Goal: Information Seeking & Learning: Learn about a topic

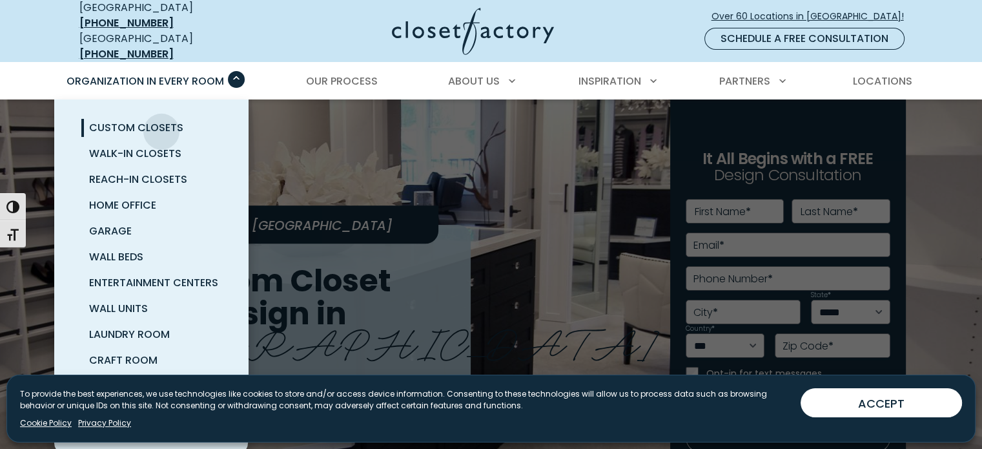
click at [161, 121] on span "Custom Closets" at bounding box center [136, 127] width 94 height 15
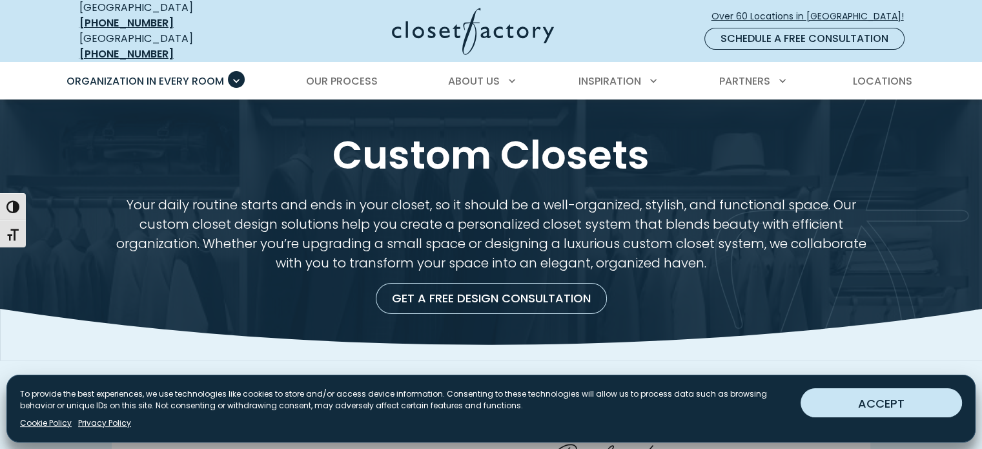
click at [833, 405] on button "ACCEPT" at bounding box center [880, 402] width 161 height 29
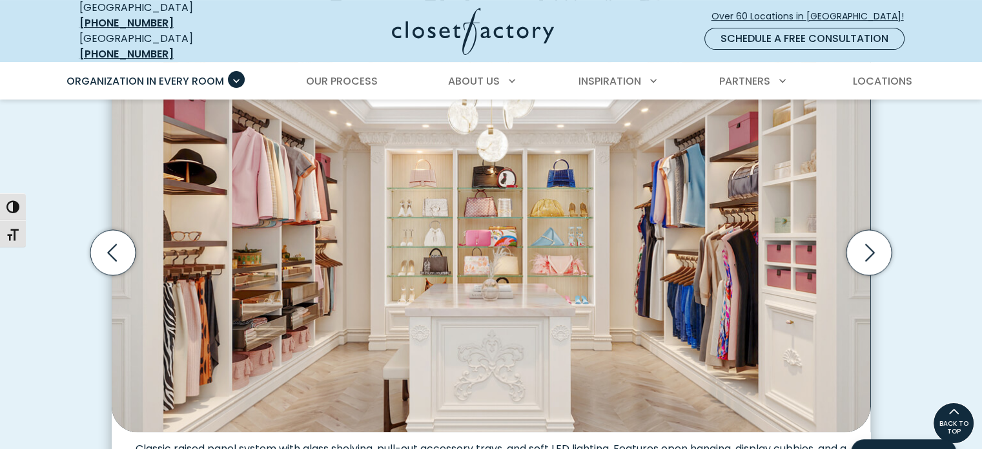
scroll to position [450, 0]
click at [872, 256] on icon "Next slide" at bounding box center [868, 252] width 45 height 45
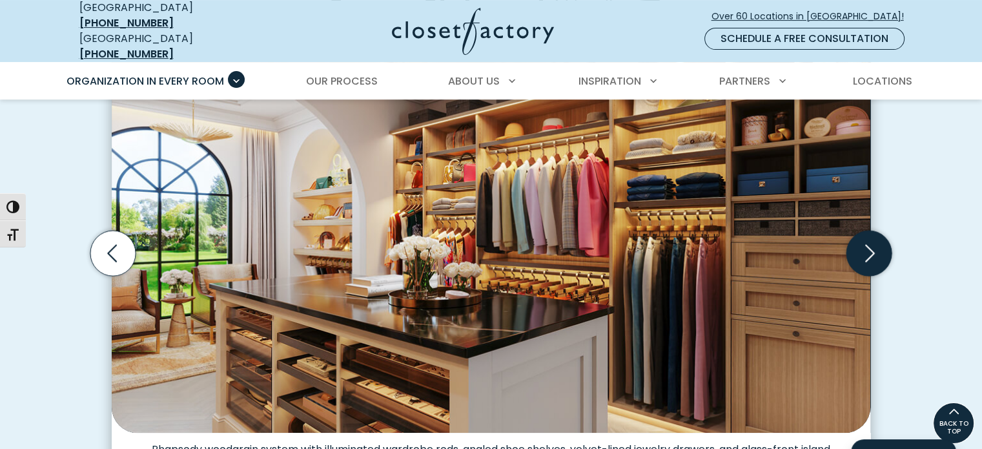
click at [872, 256] on icon "Next slide" at bounding box center [868, 252] width 45 height 45
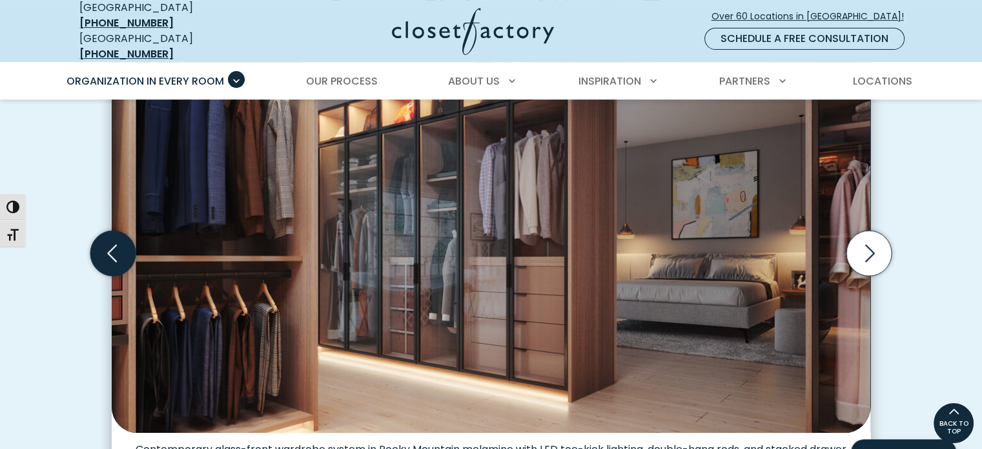
click at [101, 250] on icon "Previous slide" at bounding box center [112, 252] width 45 height 45
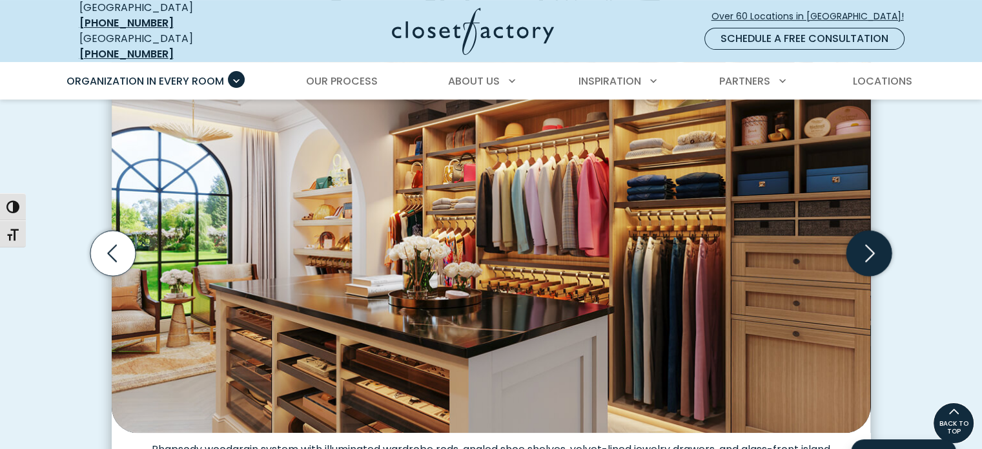
click at [865, 247] on icon "Next slide" at bounding box center [868, 252] width 45 height 45
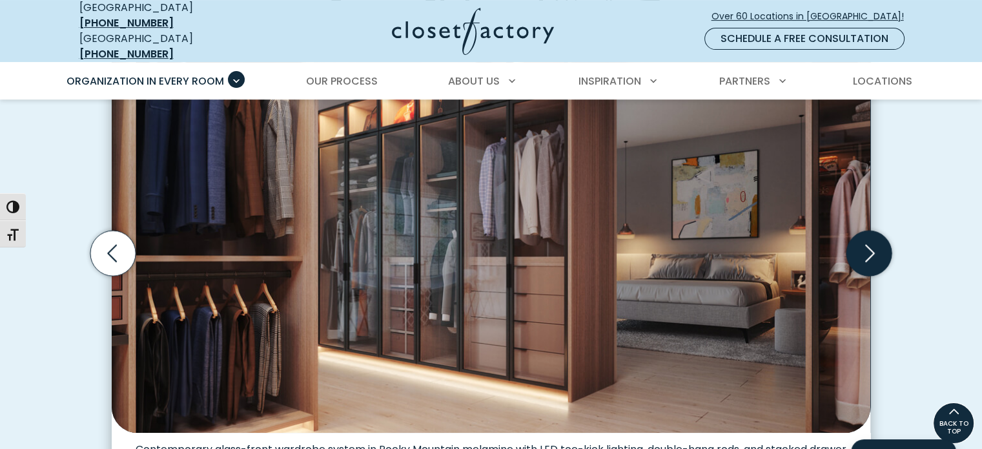
click at [865, 247] on icon "Next slide" at bounding box center [868, 252] width 45 height 45
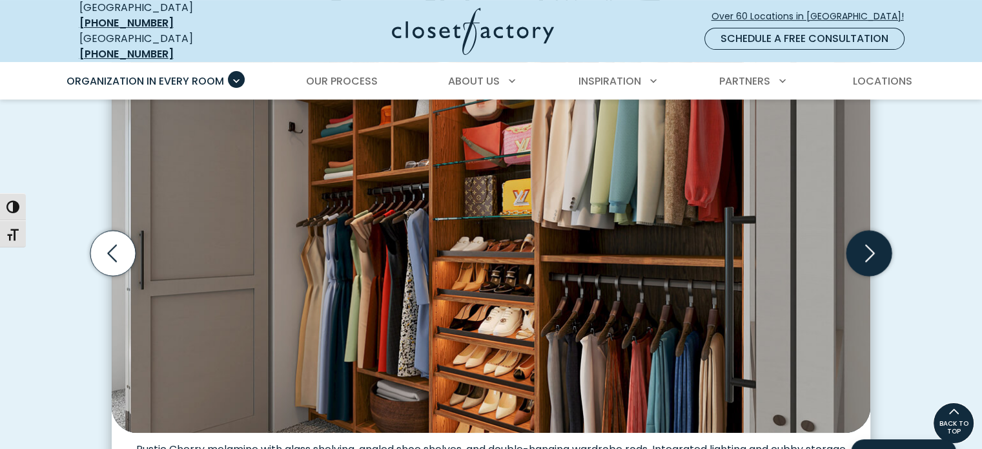
click at [865, 247] on icon "Next slide" at bounding box center [868, 252] width 45 height 45
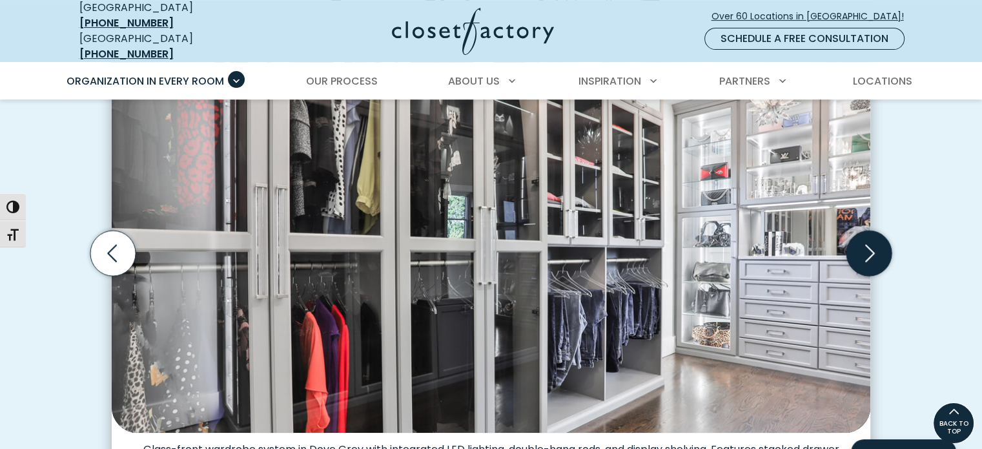
click at [865, 247] on icon "Next slide" at bounding box center [868, 252] width 45 height 45
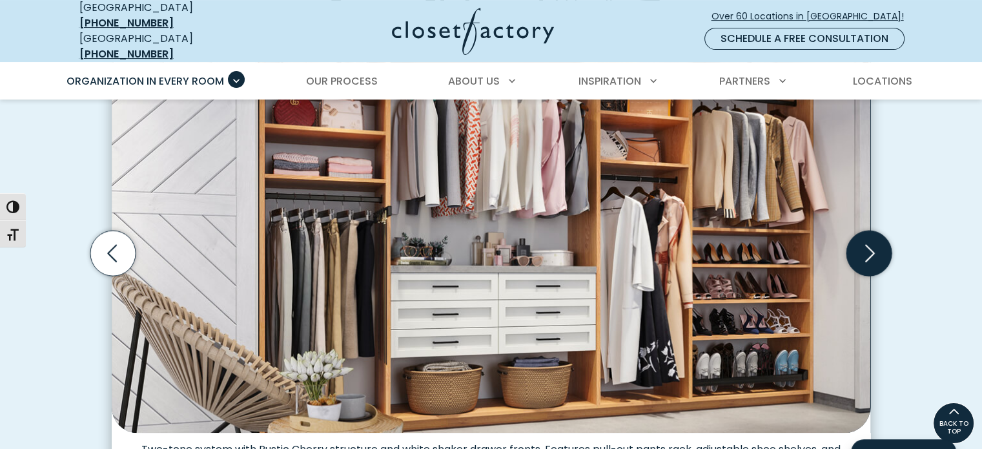
click at [865, 247] on icon "Next slide" at bounding box center [868, 252] width 45 height 45
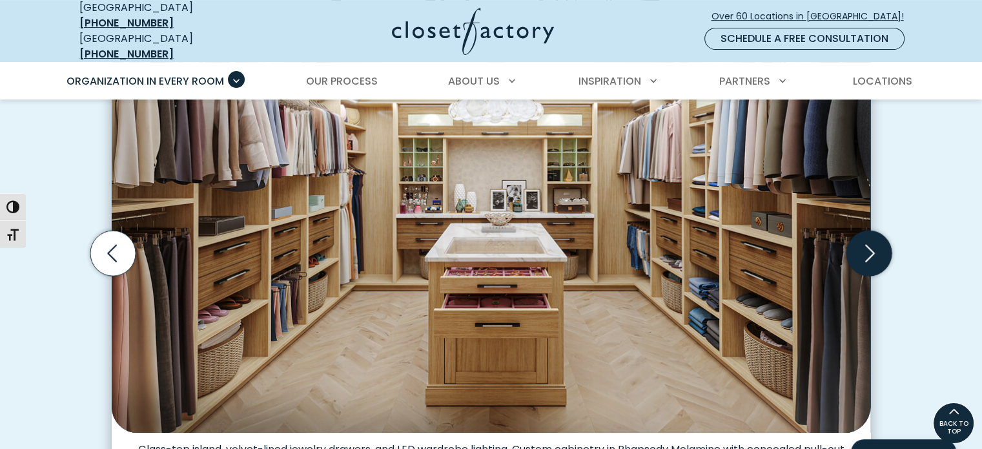
click at [865, 247] on icon "Next slide" at bounding box center [868, 252] width 45 height 45
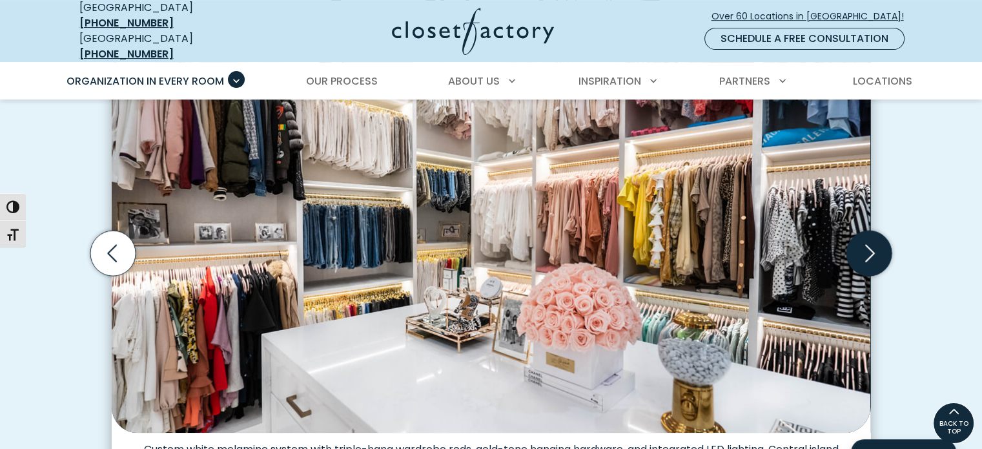
click at [865, 247] on icon "Next slide" at bounding box center [868, 252] width 45 height 45
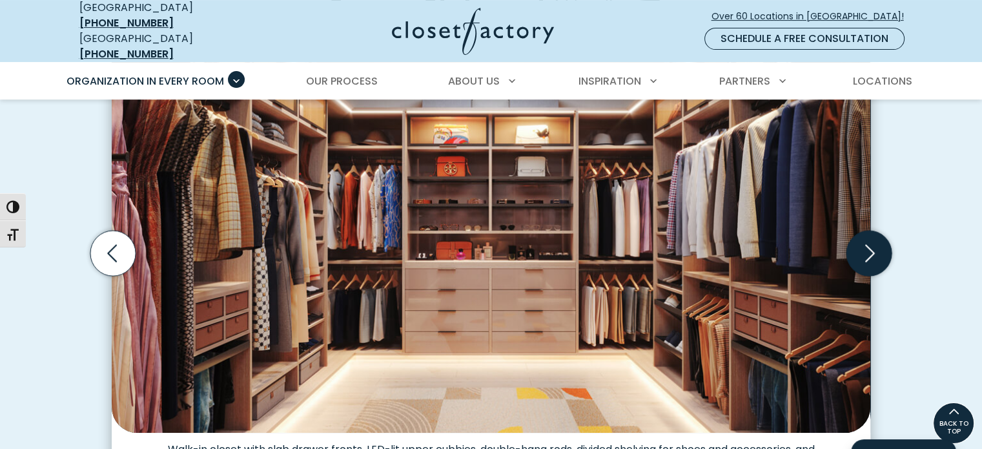
click at [865, 247] on icon "Next slide" at bounding box center [868, 252] width 45 height 45
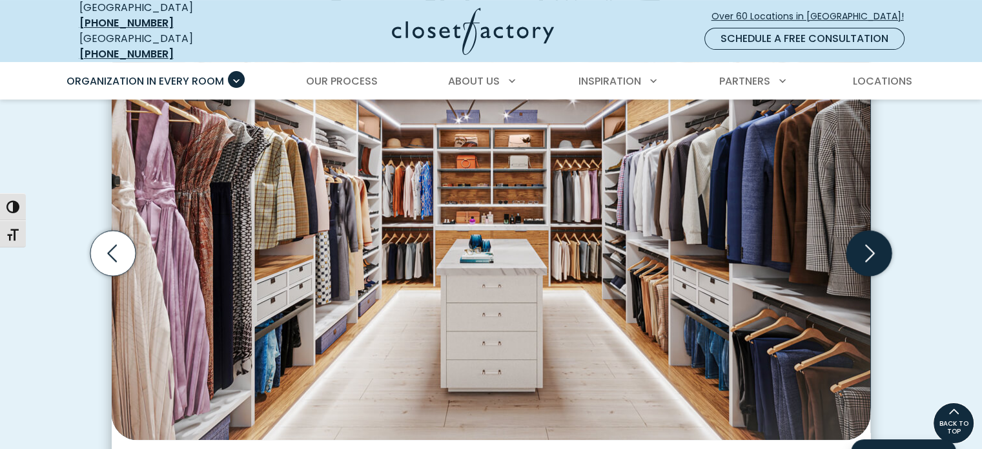
click at [865, 247] on icon "Next slide" at bounding box center [868, 252] width 45 height 45
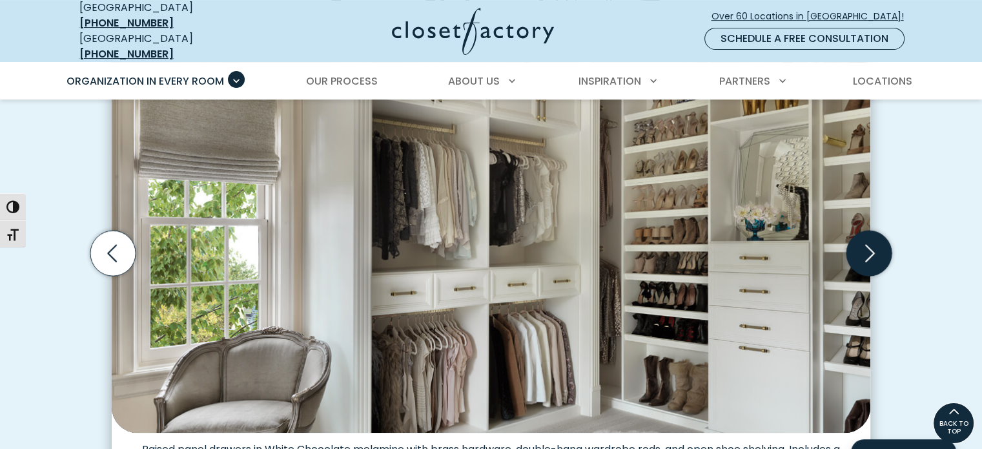
click at [865, 247] on icon "Next slide" at bounding box center [868, 252] width 45 height 45
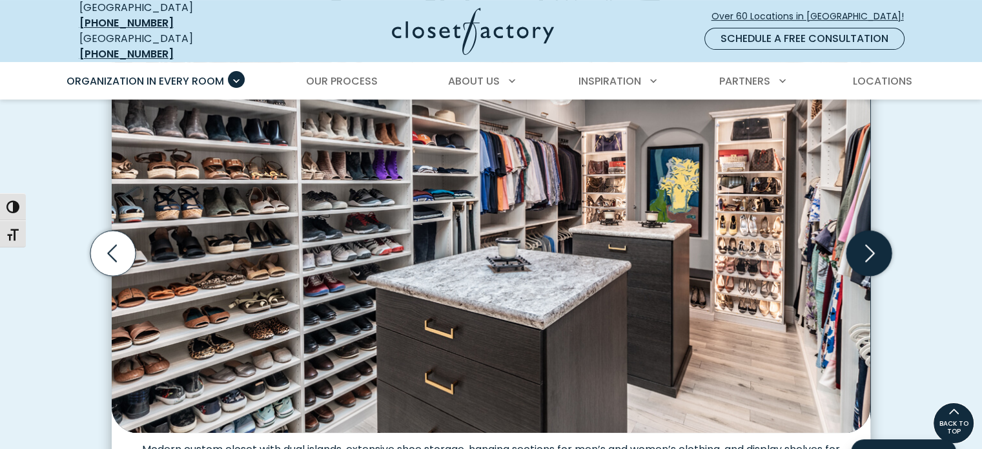
click at [865, 247] on icon "Next slide" at bounding box center [868, 252] width 45 height 45
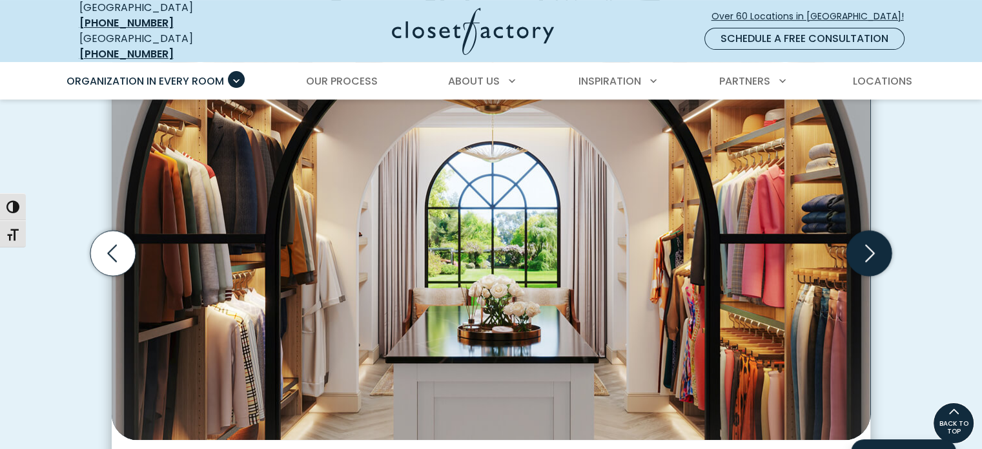
click at [865, 247] on icon "Next slide" at bounding box center [868, 252] width 45 height 45
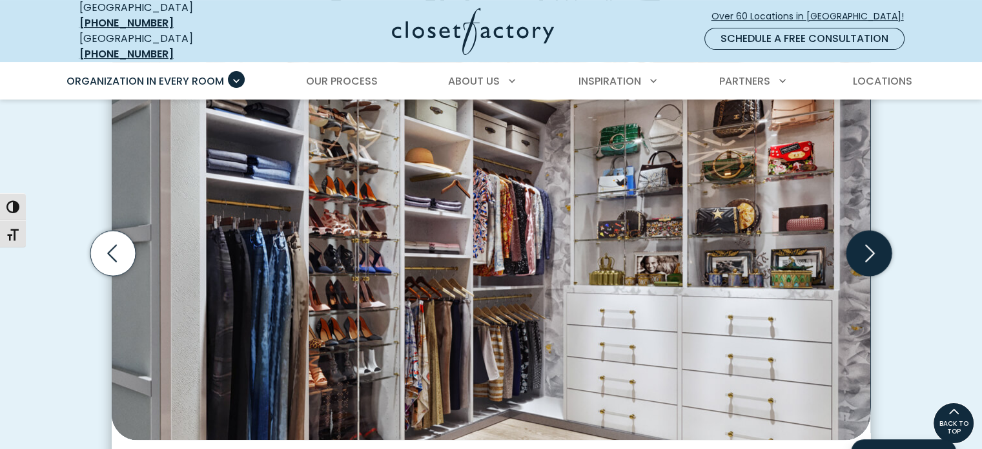
click at [865, 247] on icon "Next slide" at bounding box center [868, 252] width 45 height 45
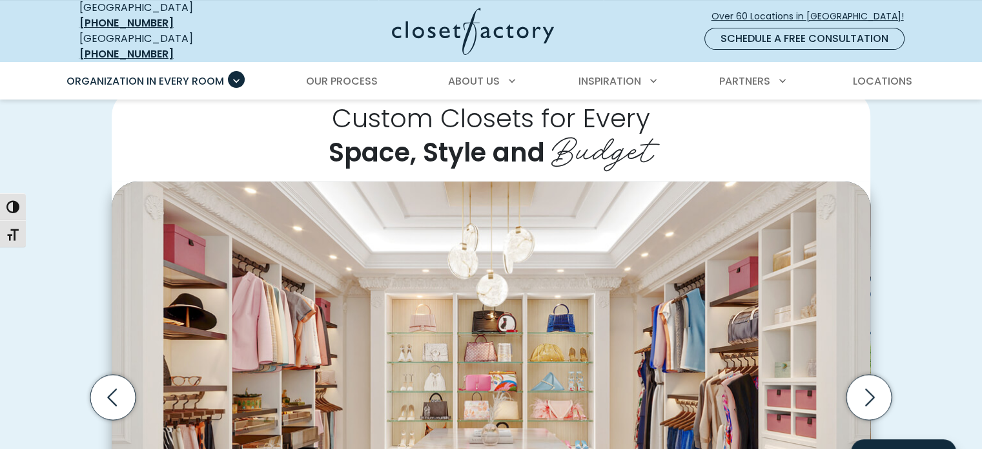
scroll to position [306, 0]
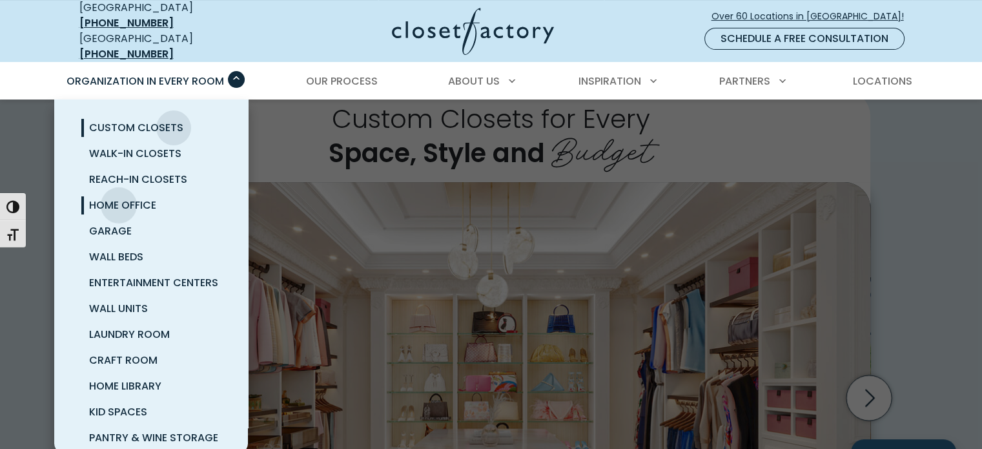
click at [119, 197] on span "Home Office" at bounding box center [122, 204] width 67 height 15
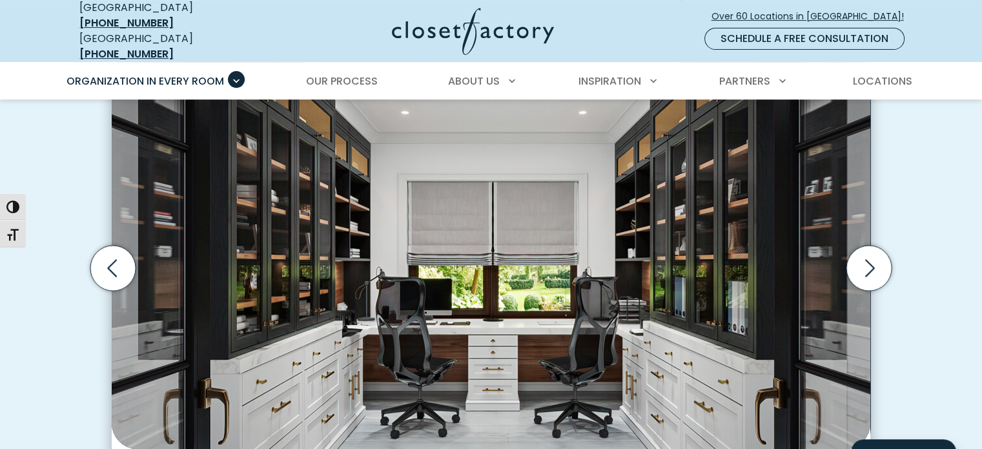
scroll to position [433, 0]
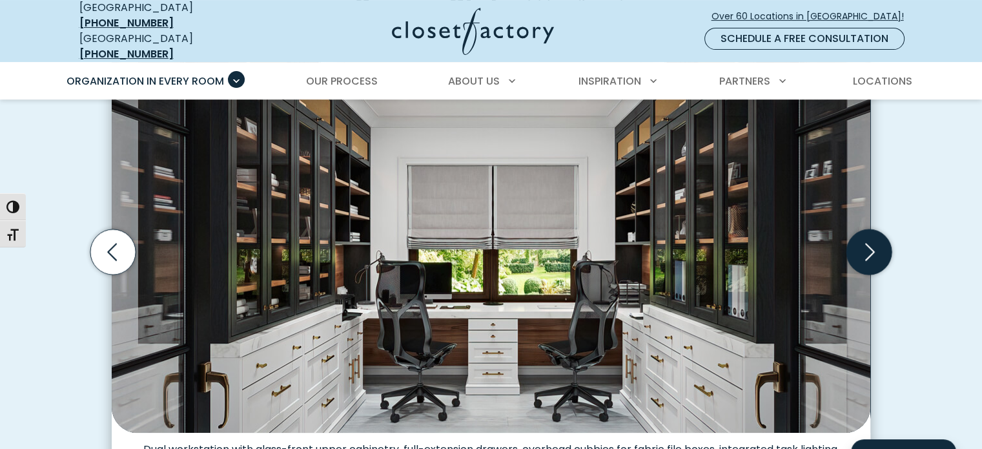
click at [865, 248] on icon "Next slide" at bounding box center [870, 251] width 10 height 17
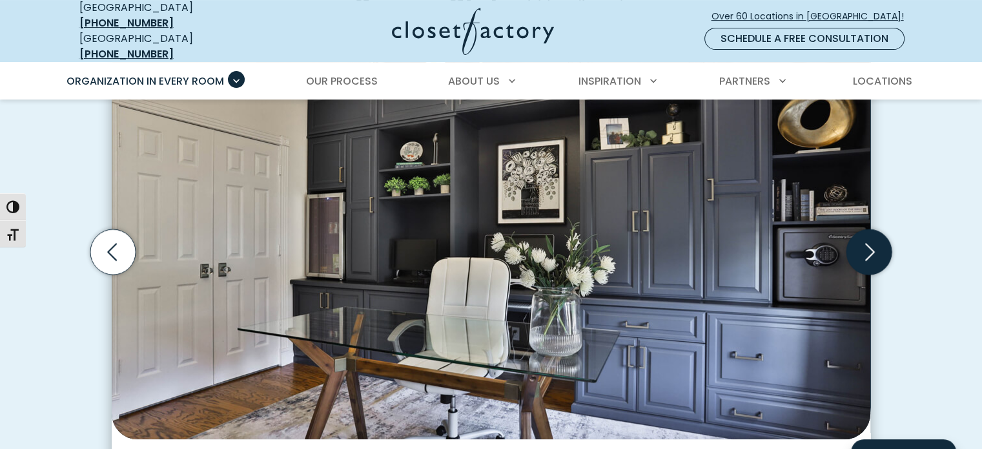
click at [865, 248] on icon "Next slide" at bounding box center [870, 251] width 10 height 17
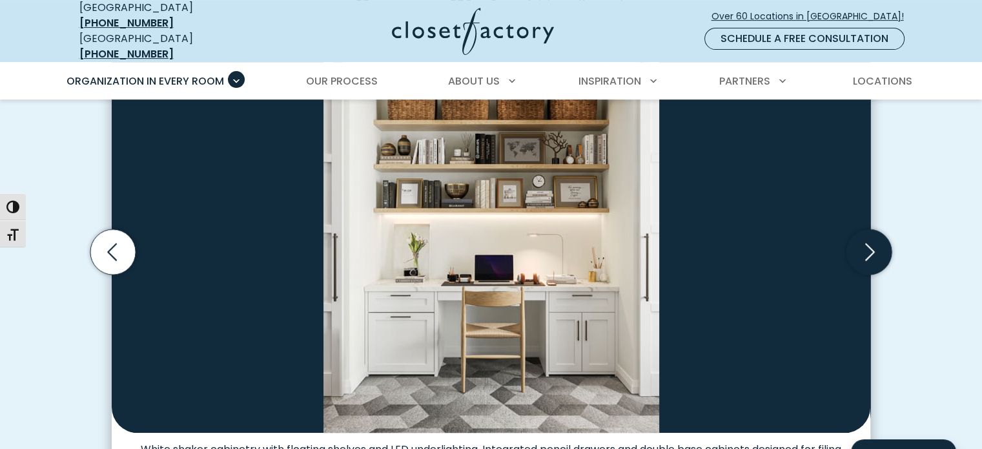
click at [865, 248] on icon "Next slide" at bounding box center [870, 251] width 10 height 17
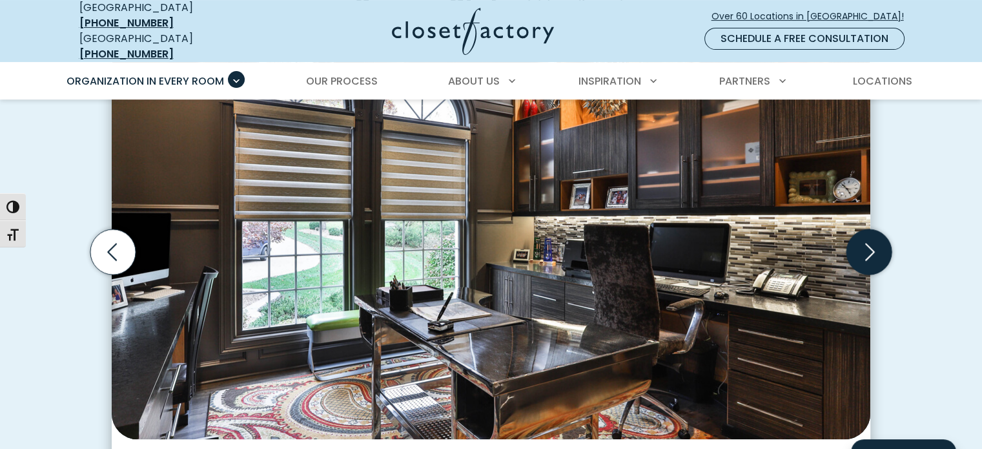
click at [865, 248] on icon "Next slide" at bounding box center [870, 251] width 10 height 17
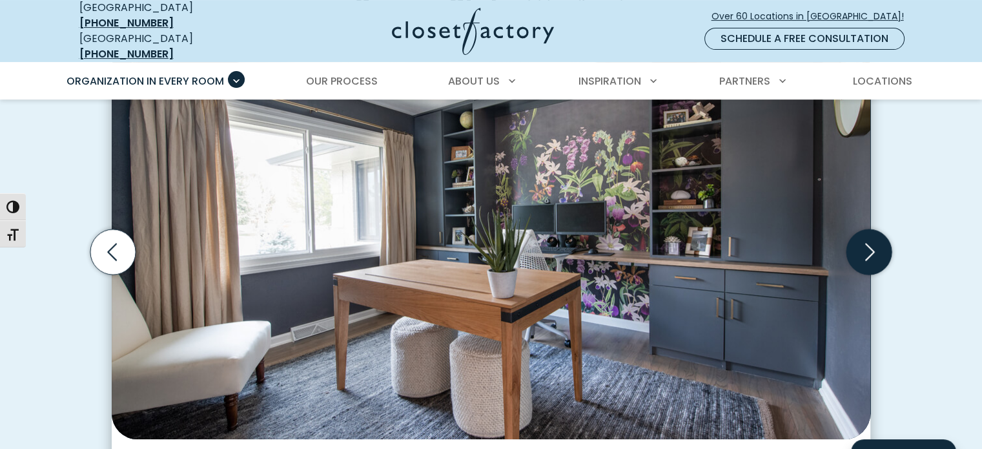
click at [865, 248] on icon "Next slide" at bounding box center [870, 251] width 10 height 17
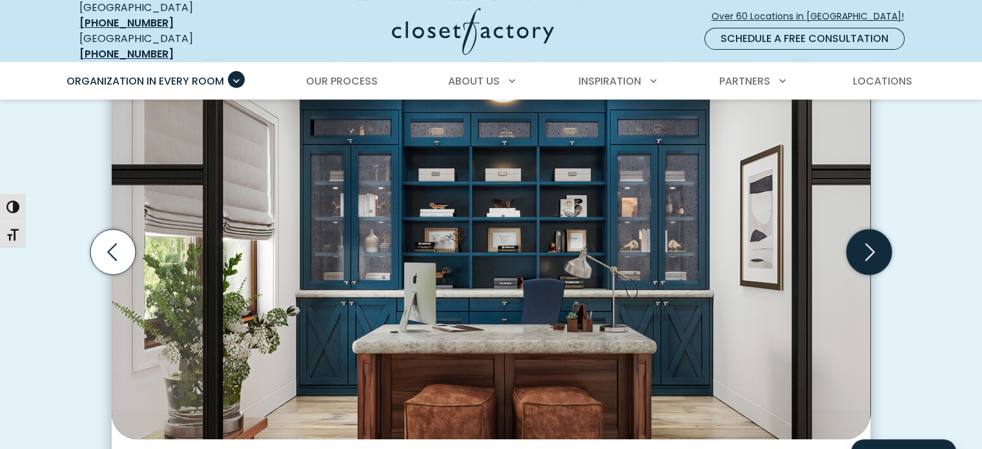
click at [865, 248] on icon "Next slide" at bounding box center [870, 251] width 10 height 17
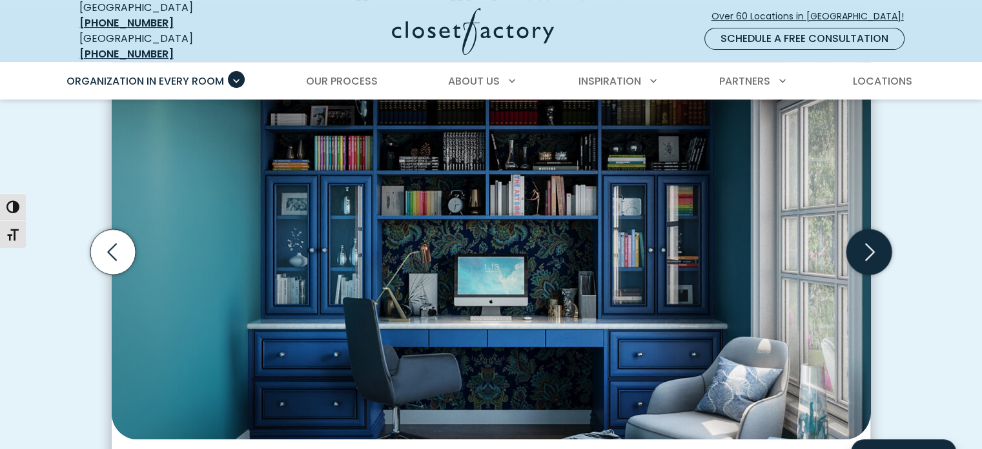
click at [865, 248] on icon "Next slide" at bounding box center [870, 251] width 10 height 17
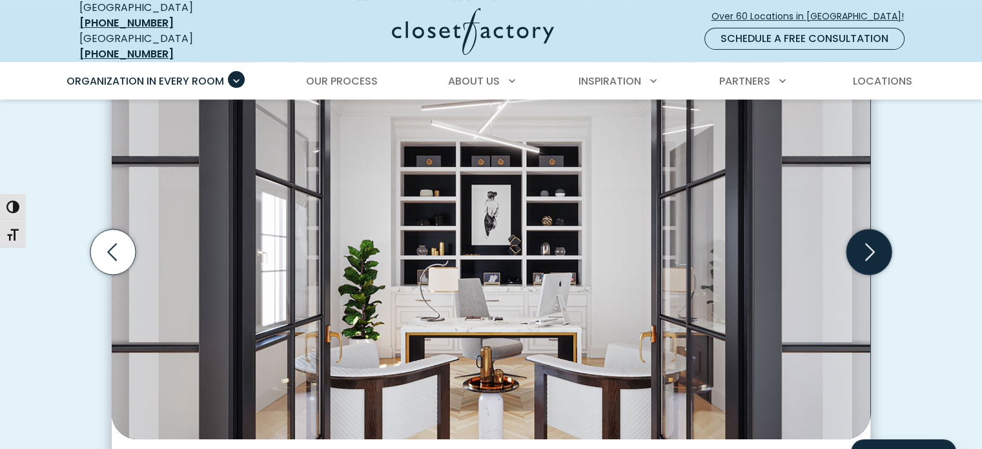
click at [865, 248] on icon "Next slide" at bounding box center [870, 251] width 10 height 17
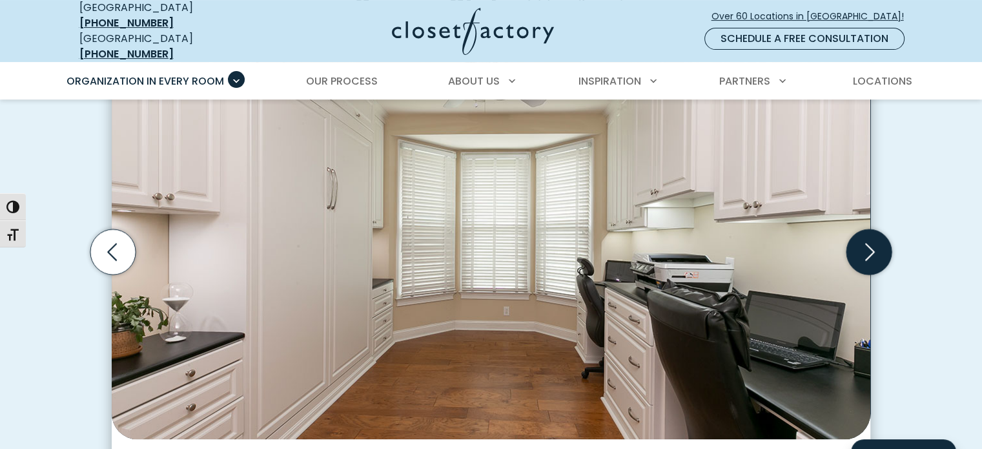
click at [865, 248] on icon "Next slide" at bounding box center [870, 251] width 10 height 17
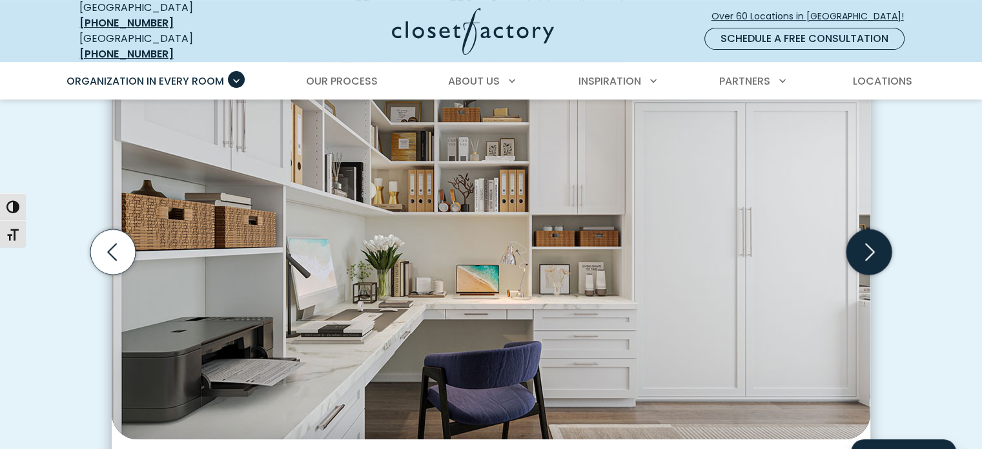
click at [865, 248] on icon "Next slide" at bounding box center [870, 251] width 10 height 17
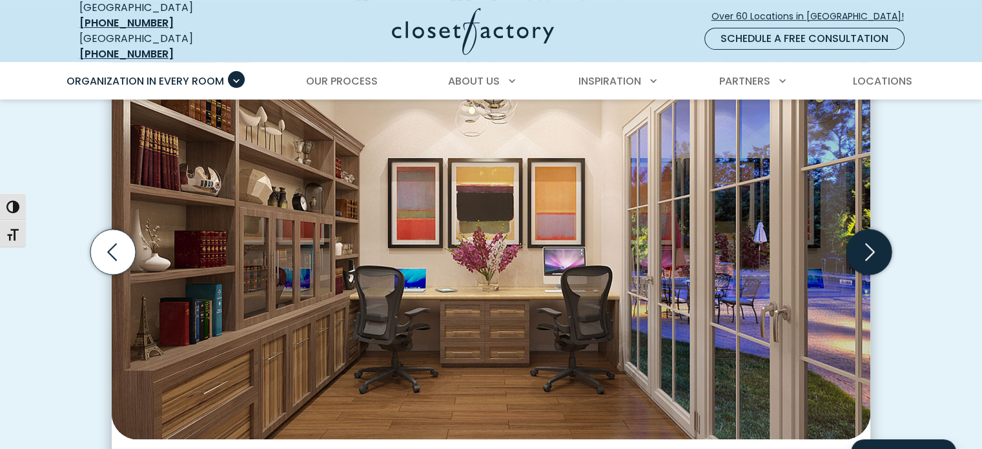
click at [865, 248] on icon "Next slide" at bounding box center [870, 251] width 10 height 17
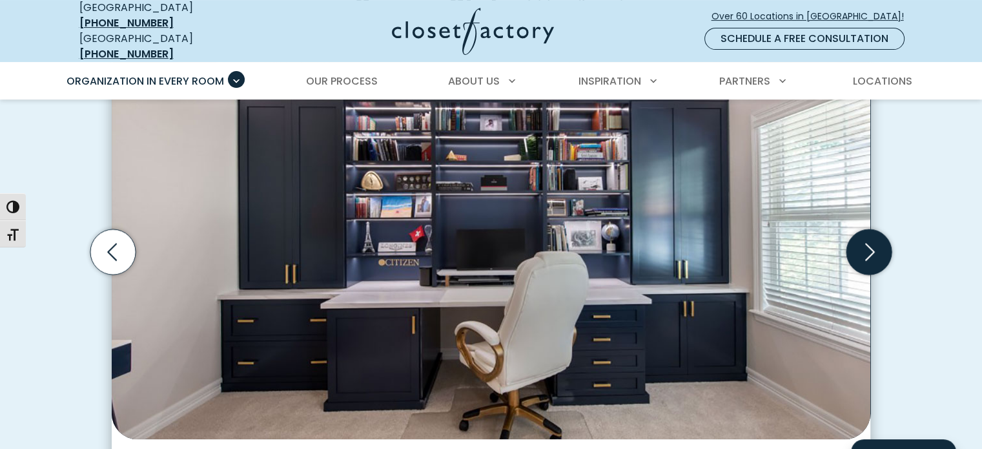
click at [865, 248] on icon "Next slide" at bounding box center [870, 251] width 10 height 17
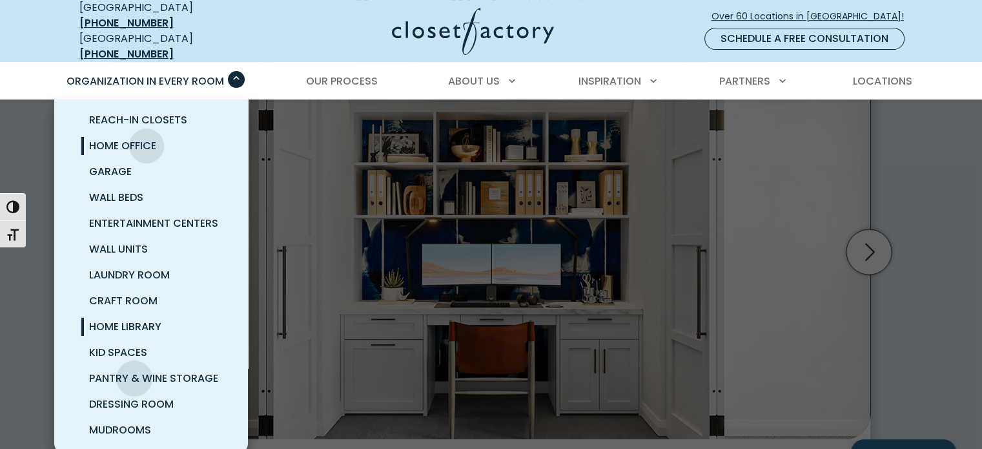
scroll to position [65, 0]
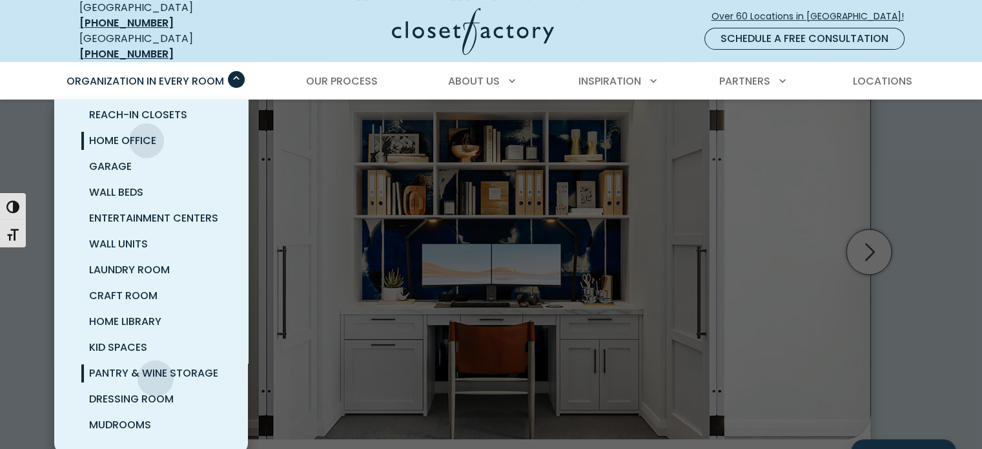
click at [156, 368] on span "Pantry & Wine Storage" at bounding box center [153, 372] width 129 height 15
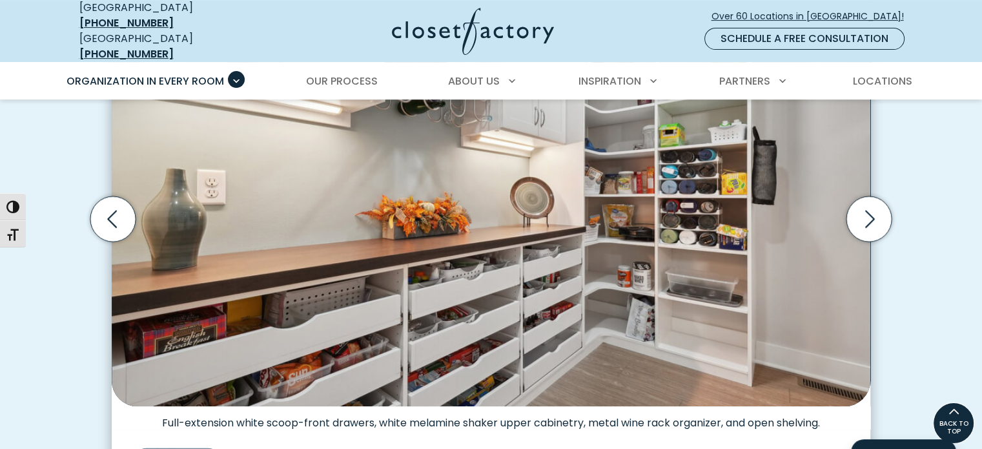
scroll to position [459, 0]
click at [862, 211] on icon "Next slide" at bounding box center [868, 218] width 45 height 45
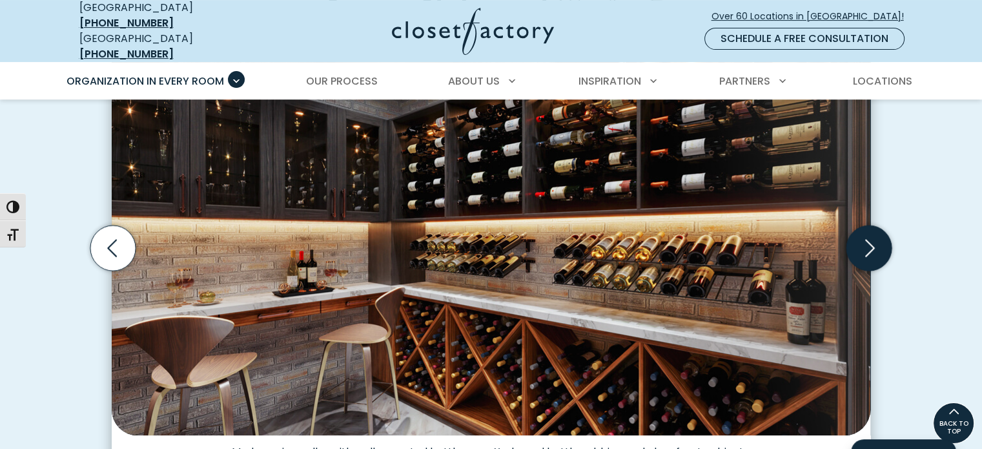
scroll to position [430, 0]
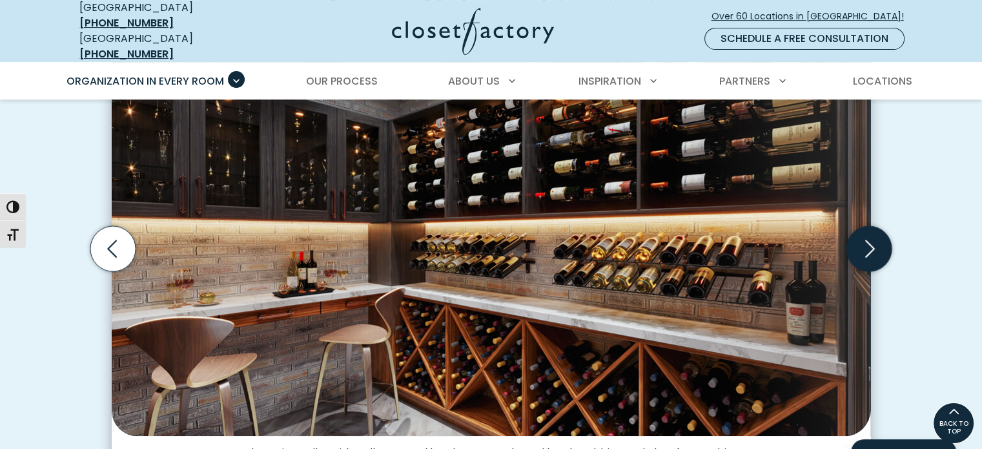
click at [864, 232] on icon "Next slide" at bounding box center [868, 248] width 45 height 45
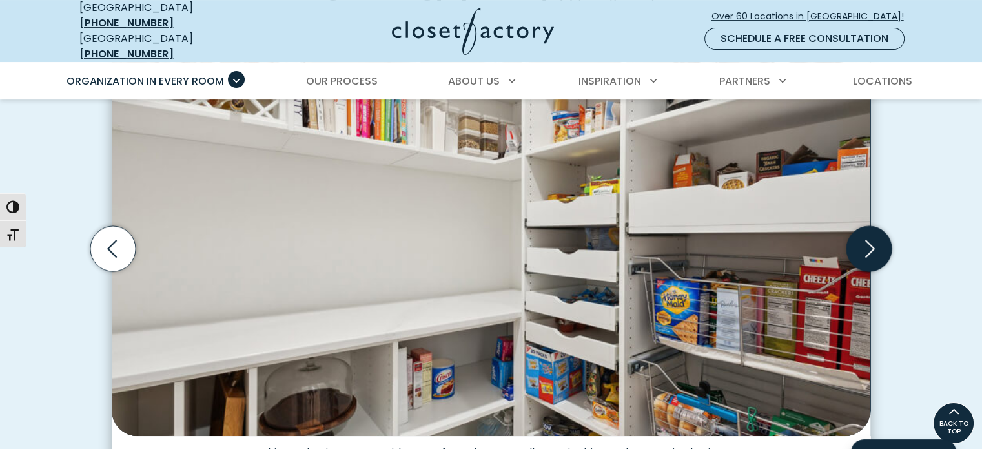
click at [864, 232] on icon "Next slide" at bounding box center [868, 248] width 45 height 45
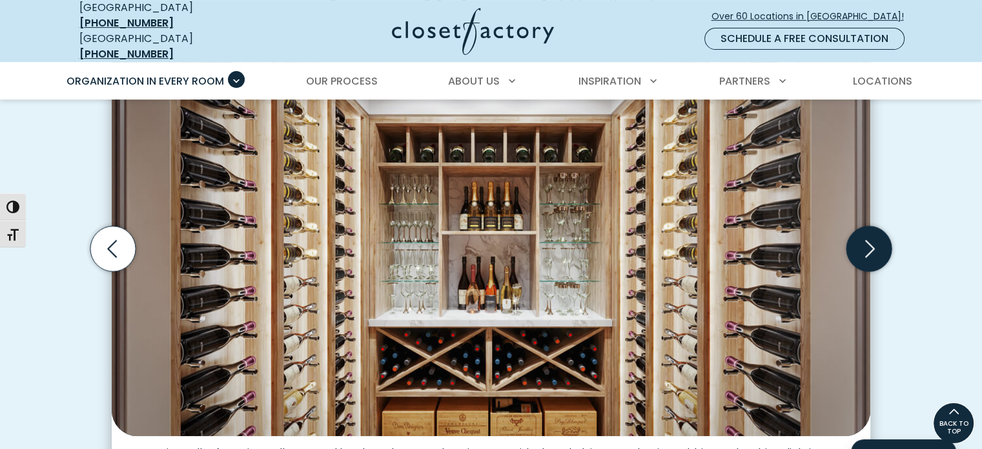
click at [864, 232] on icon "Next slide" at bounding box center [868, 248] width 45 height 45
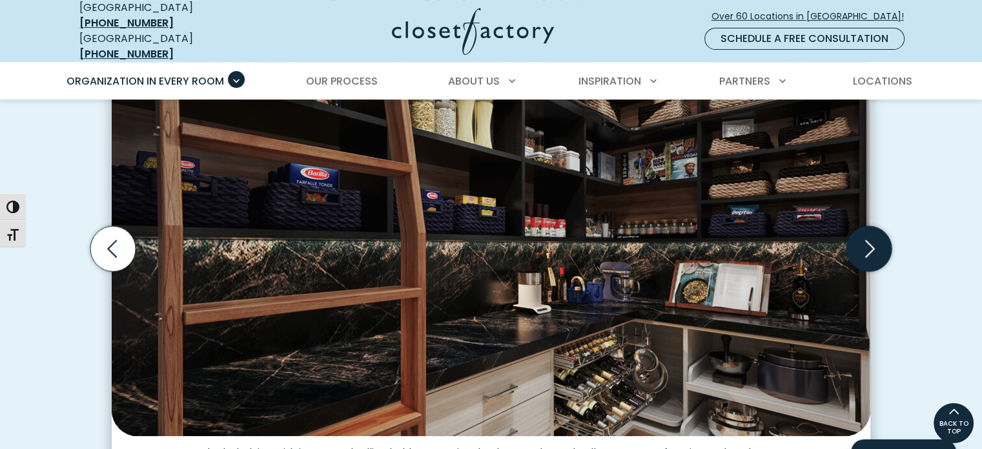
click at [864, 232] on icon "Next slide" at bounding box center [868, 248] width 45 height 45
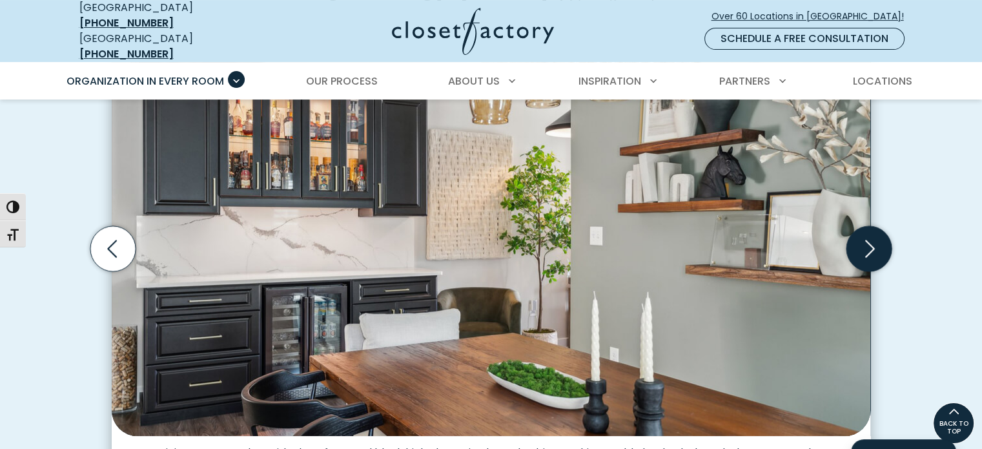
click at [864, 232] on icon "Next slide" at bounding box center [868, 248] width 45 height 45
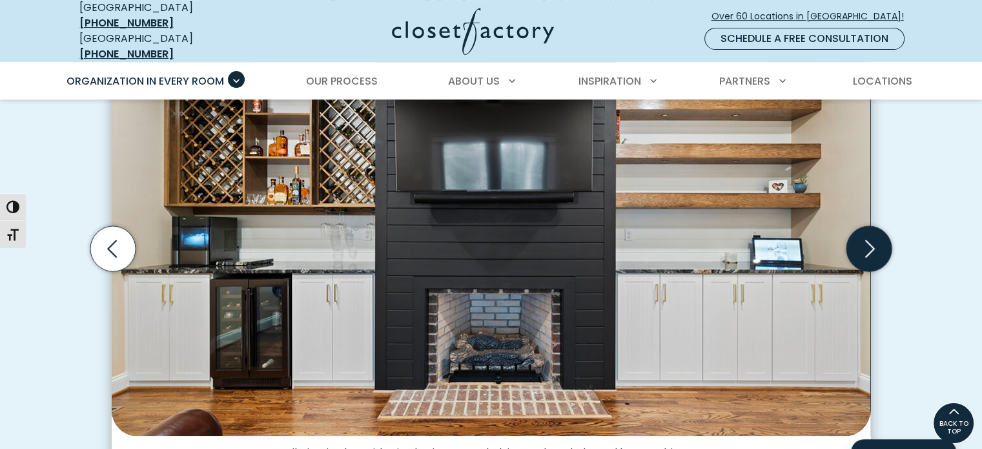
click at [864, 232] on icon "Next slide" at bounding box center [868, 248] width 45 height 45
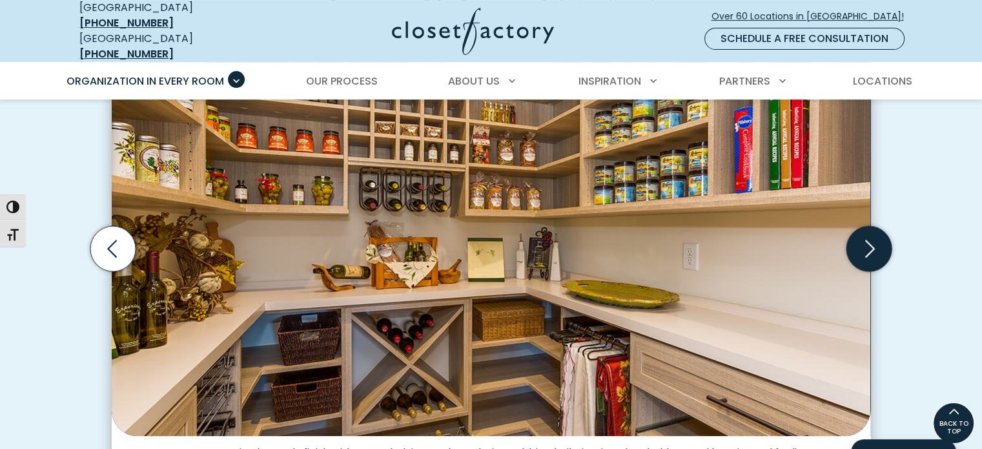
click at [864, 232] on icon "Next slide" at bounding box center [868, 248] width 45 height 45
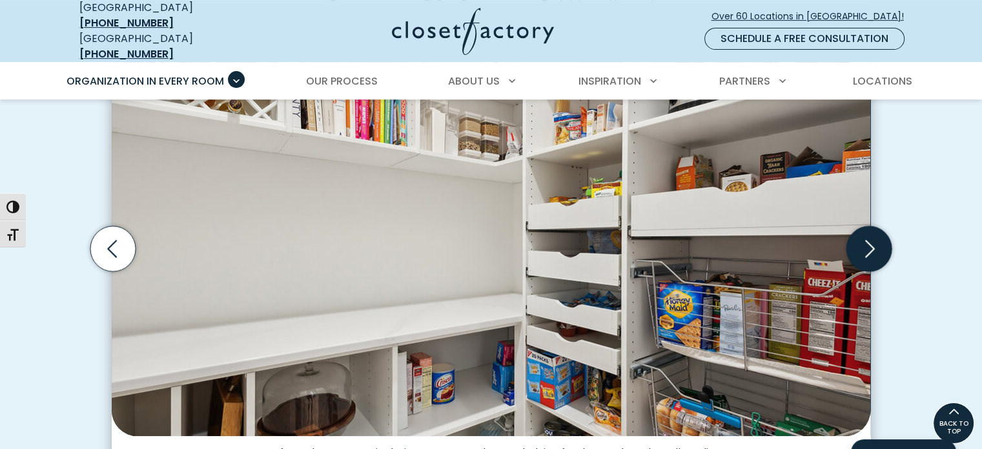
click at [864, 232] on icon "Next slide" at bounding box center [868, 248] width 45 height 45
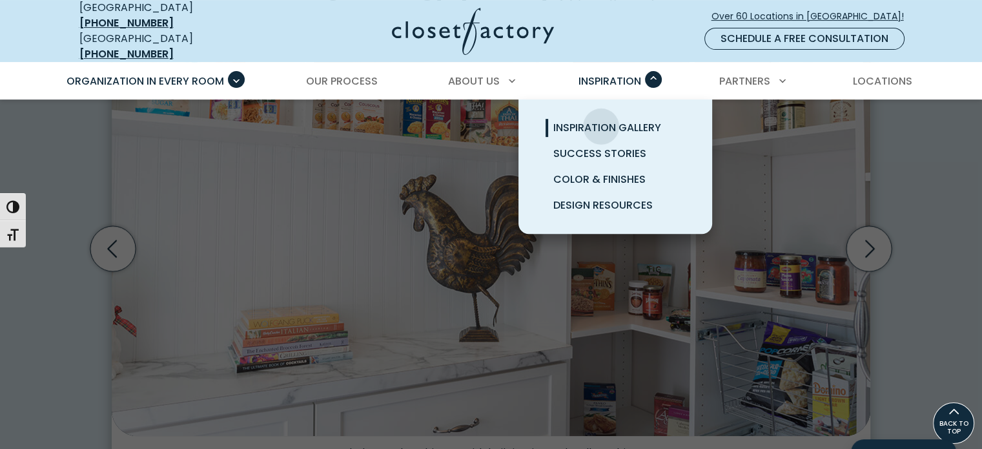
click at [601, 120] on span "Inspiration Gallery" at bounding box center [607, 127] width 108 height 15
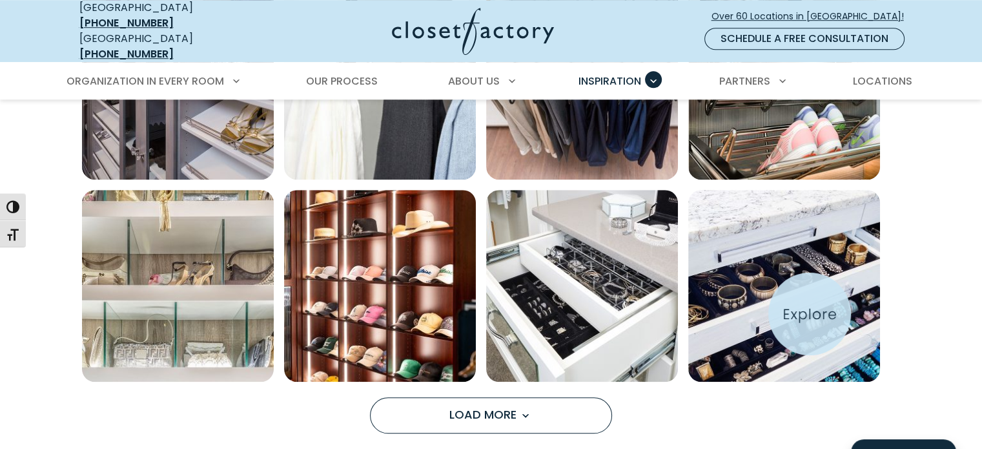
scroll to position [965, 0]
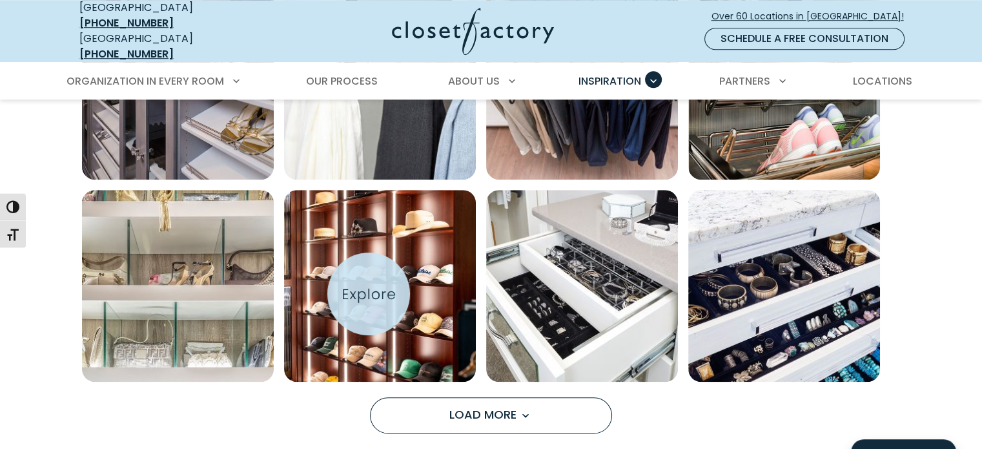
click at [368, 294] on img "Open inspiration gallery to preview enlarged image" at bounding box center [380, 286] width 192 height 192
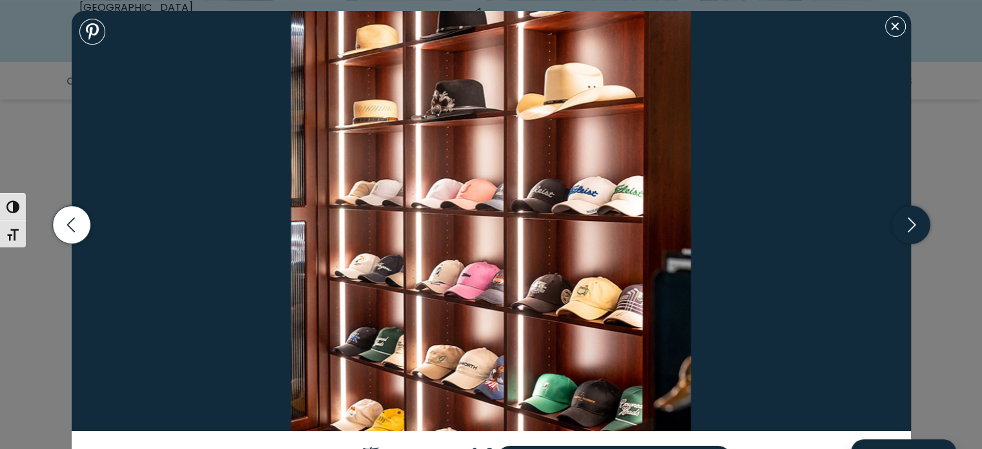
click at [910, 226] on icon "button" at bounding box center [910, 224] width 38 height 38
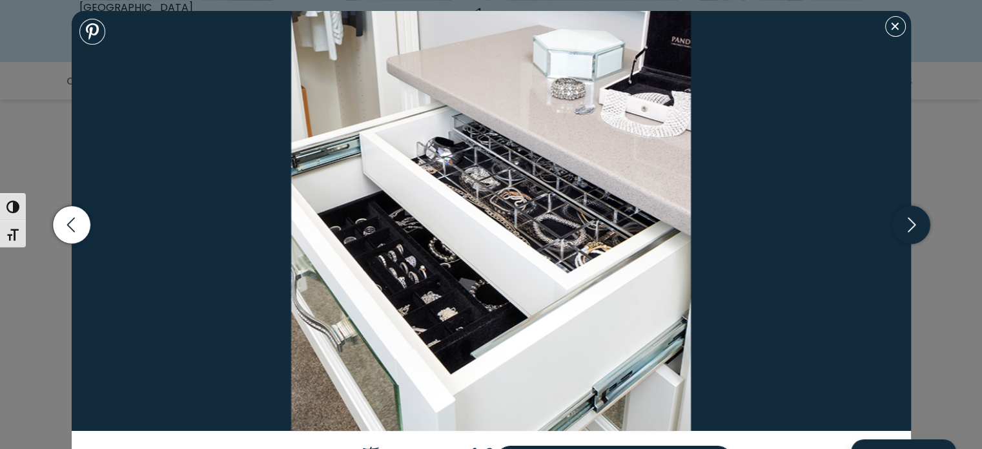
click at [910, 226] on icon "button" at bounding box center [910, 224] width 38 height 38
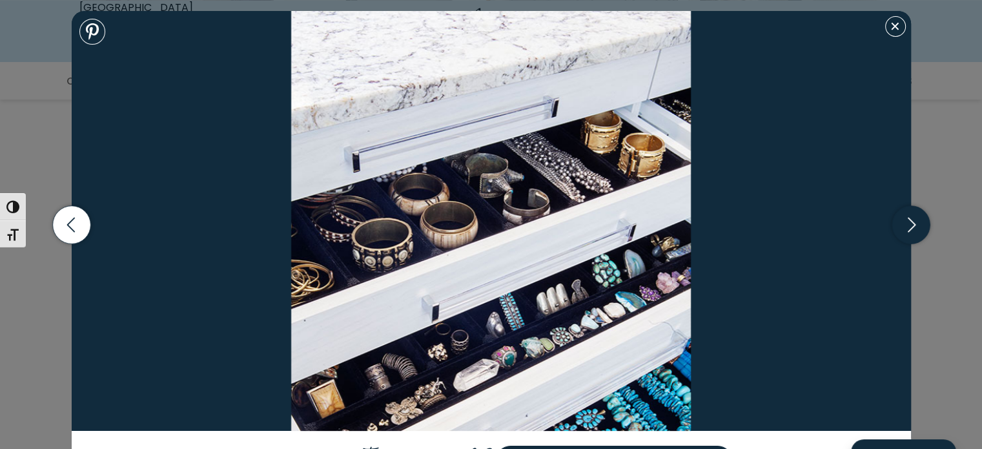
click at [910, 226] on icon "button" at bounding box center [910, 224] width 38 height 38
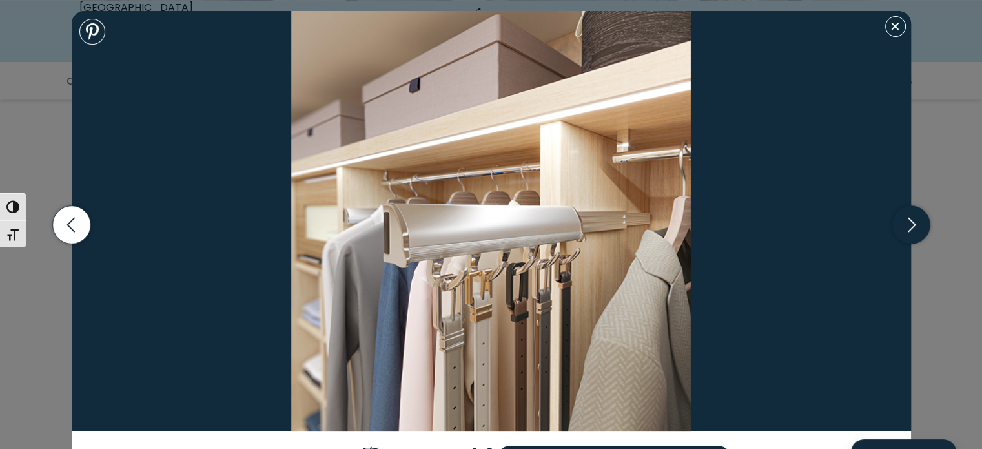
click at [910, 226] on icon "button" at bounding box center [910, 224] width 38 height 38
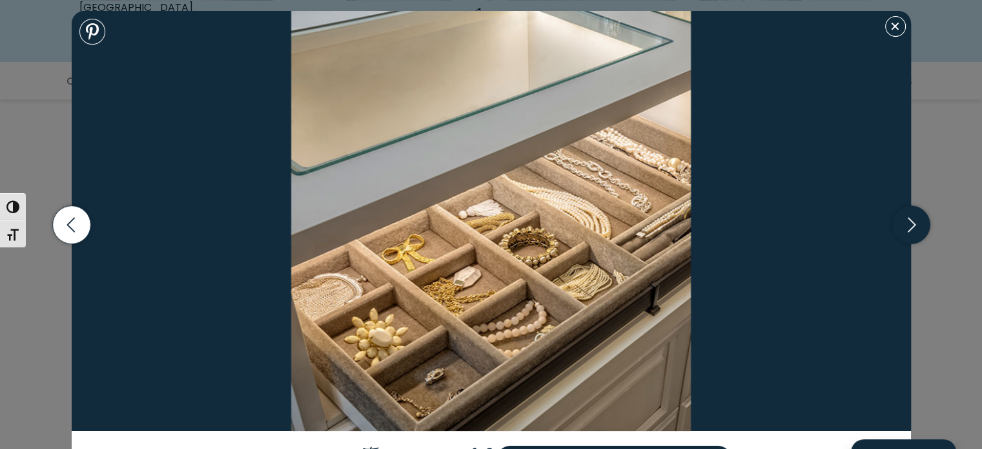
click at [910, 226] on icon "button" at bounding box center [910, 224] width 38 height 38
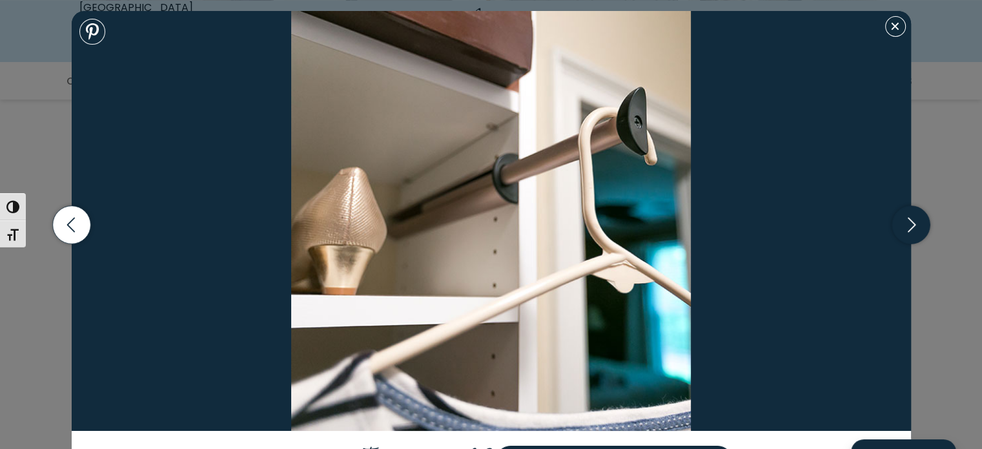
click at [910, 226] on icon "button" at bounding box center [910, 224] width 38 height 38
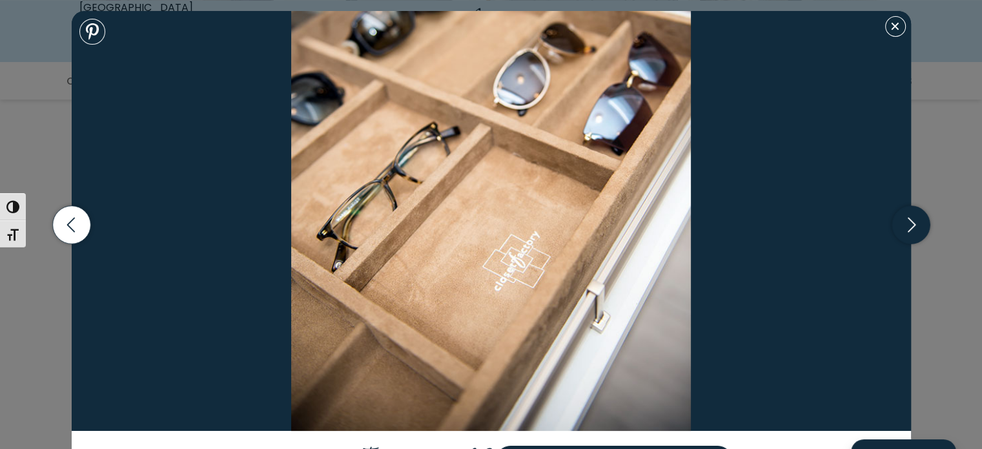
click at [910, 226] on icon "button" at bounding box center [910, 224] width 38 height 38
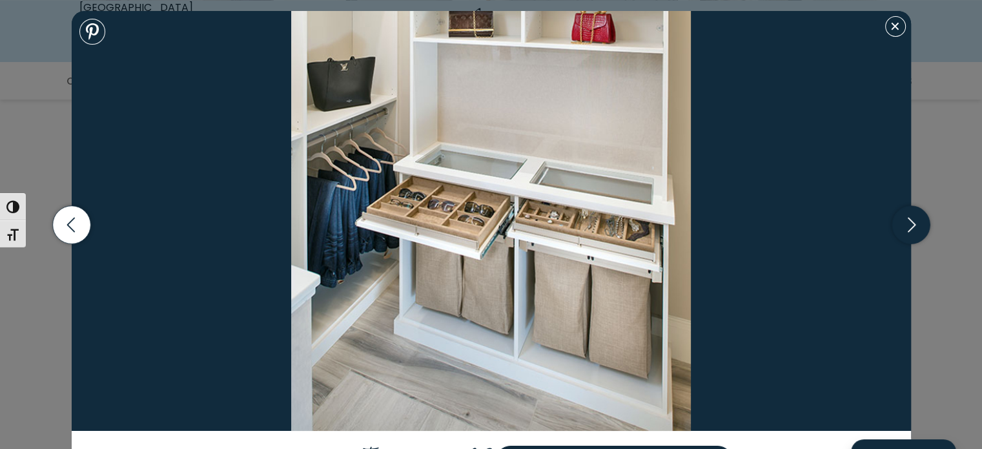
click at [910, 226] on icon "button" at bounding box center [910, 224] width 38 height 38
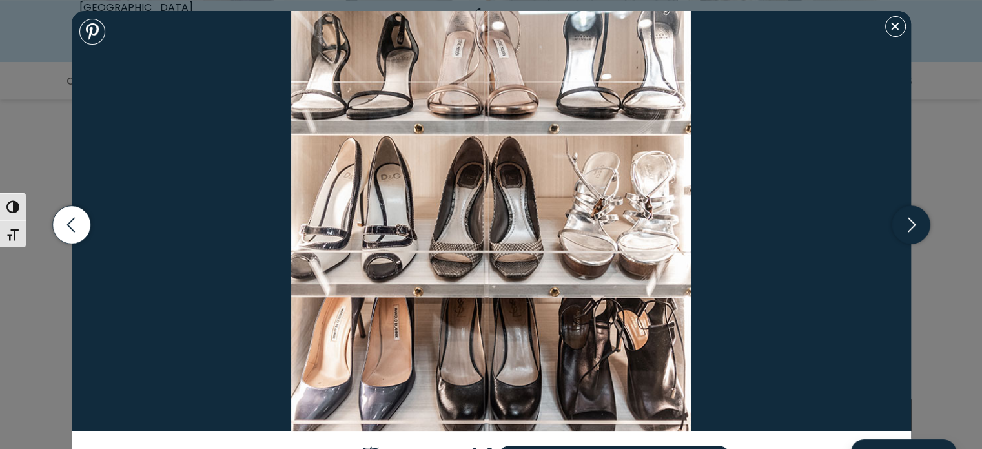
click at [910, 226] on icon "button" at bounding box center [910, 224] width 38 height 38
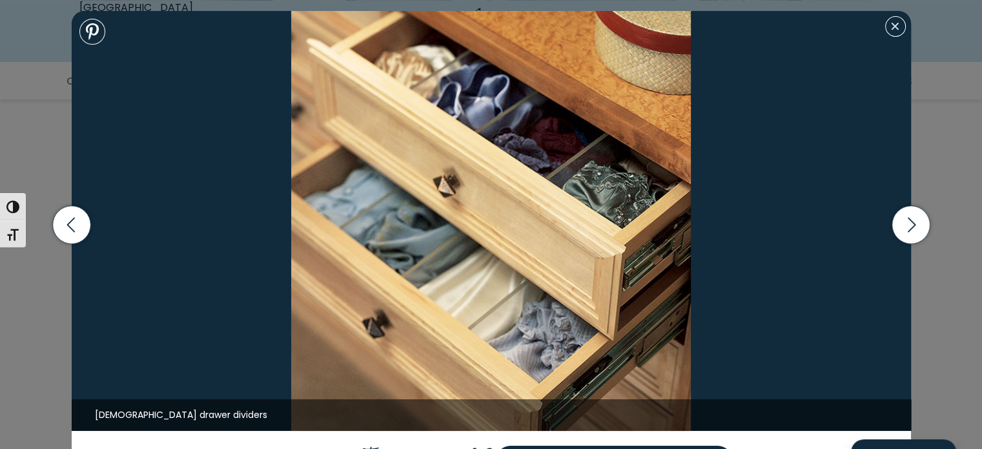
click at [891, 33] on button "Close modal" at bounding box center [895, 26] width 21 height 21
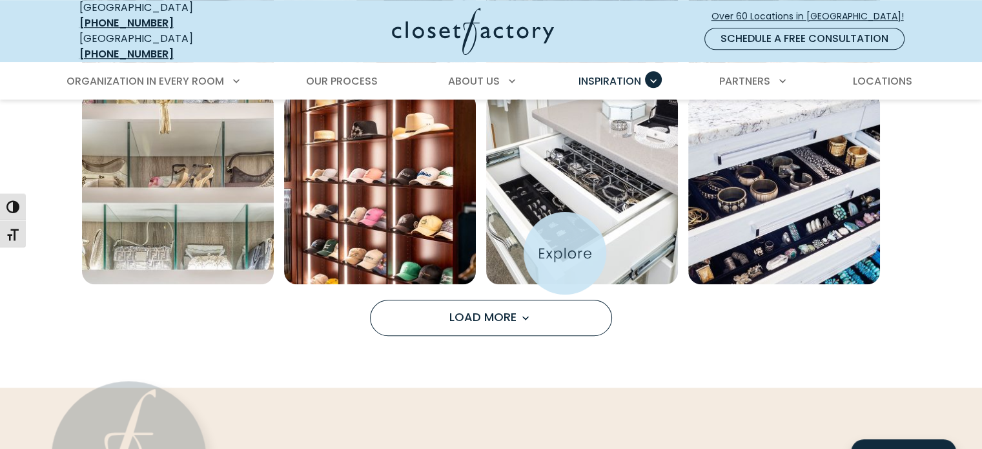
scroll to position [1064, 0]
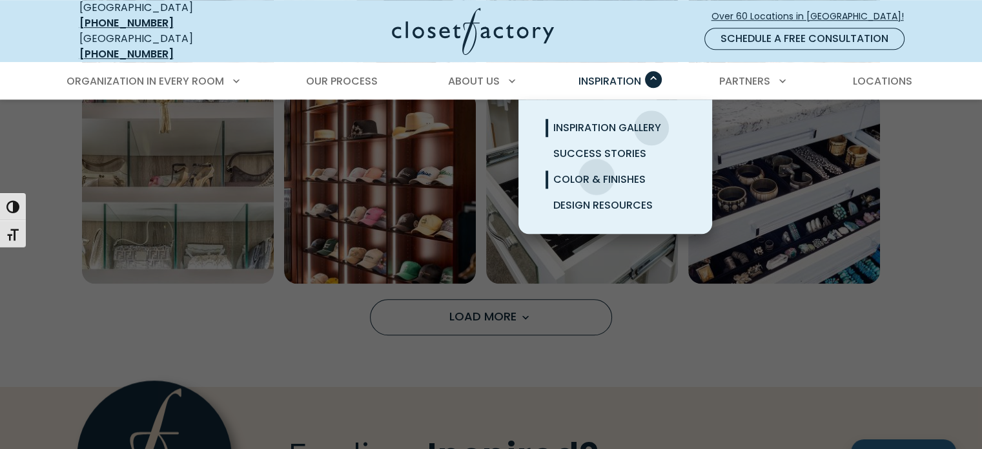
click at [596, 172] on span "Color & Finishes" at bounding box center [599, 179] width 92 height 15
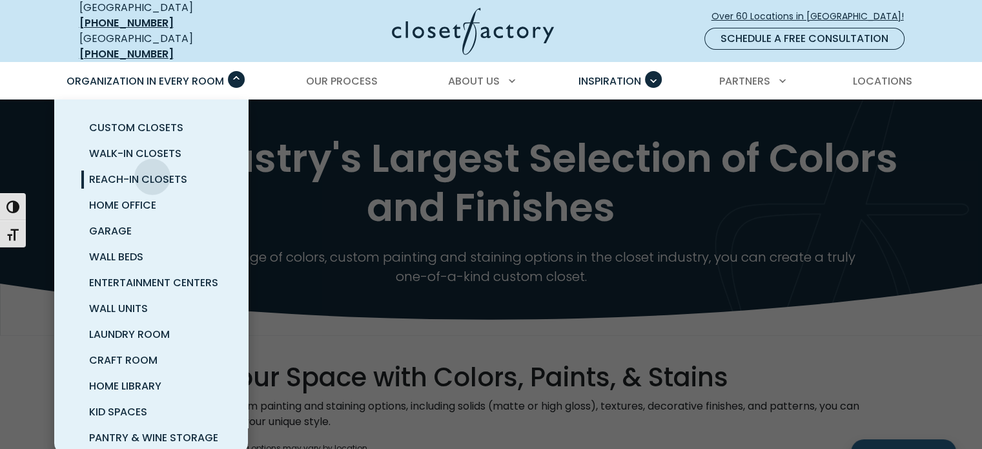
click at [152, 172] on span "Reach-In Closets" at bounding box center [138, 179] width 98 height 15
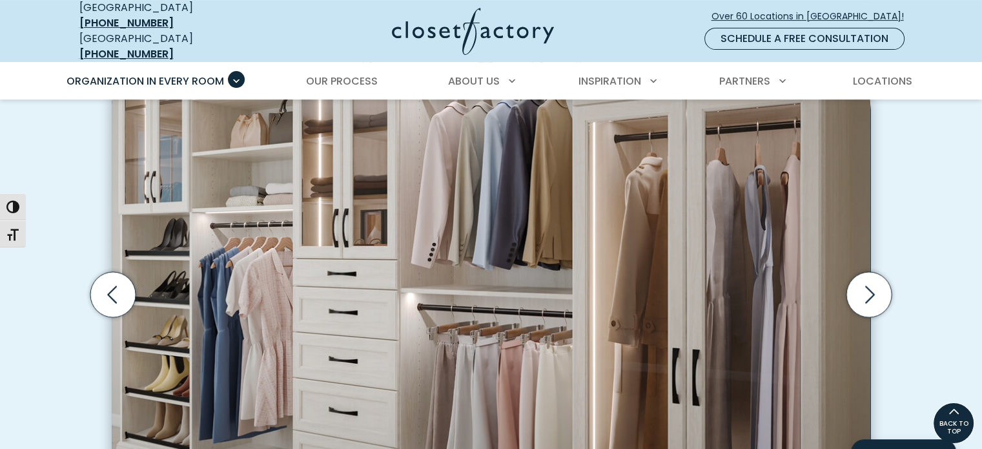
scroll to position [377, 0]
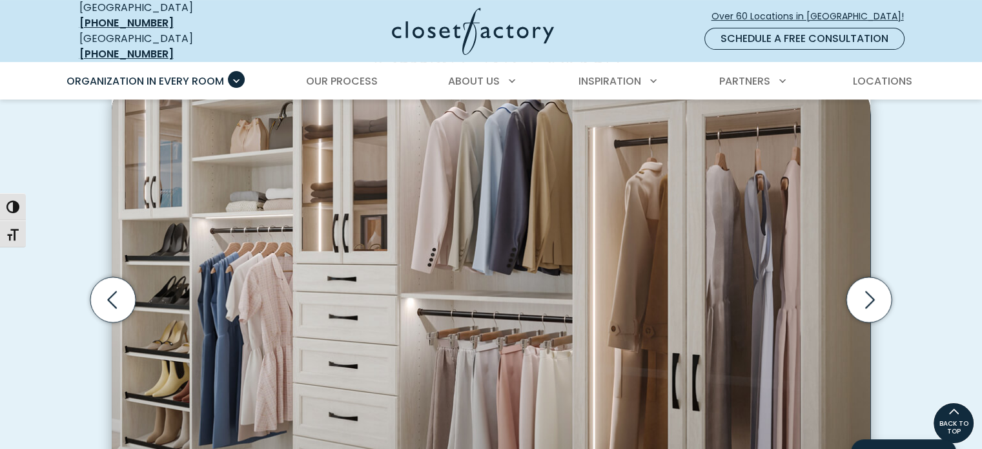
click at [654, 283] on img "Thumbnail Gallery" at bounding box center [491, 281] width 758 height 395
click at [867, 297] on icon "Next slide" at bounding box center [868, 299] width 45 height 45
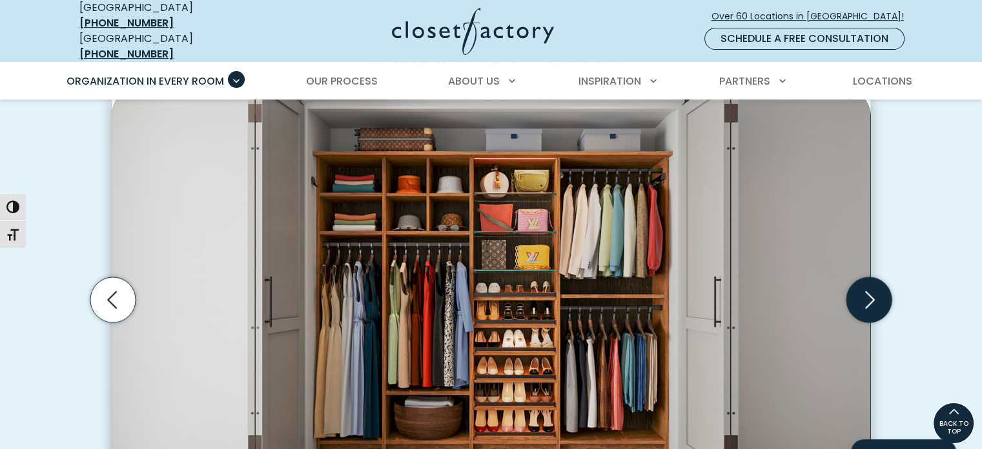
click at [867, 297] on icon "Next slide" at bounding box center [868, 299] width 45 height 45
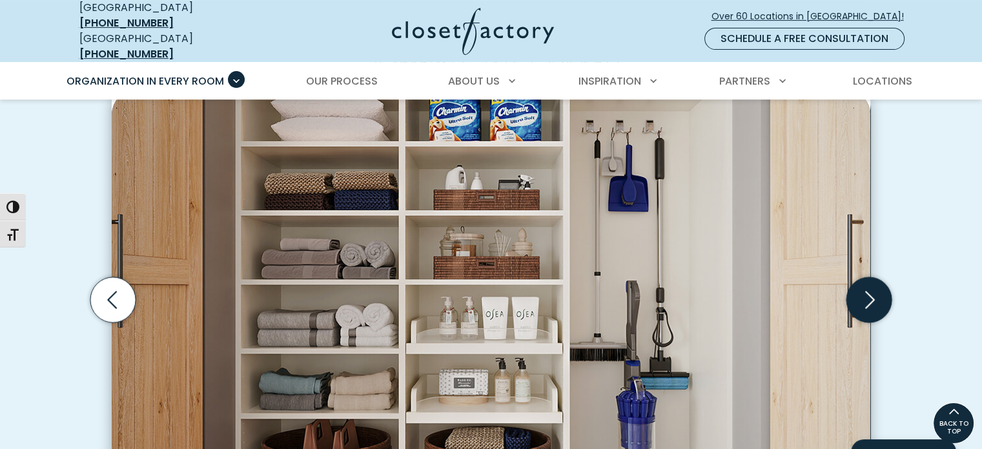
click at [867, 297] on icon "Next slide" at bounding box center [868, 299] width 45 height 45
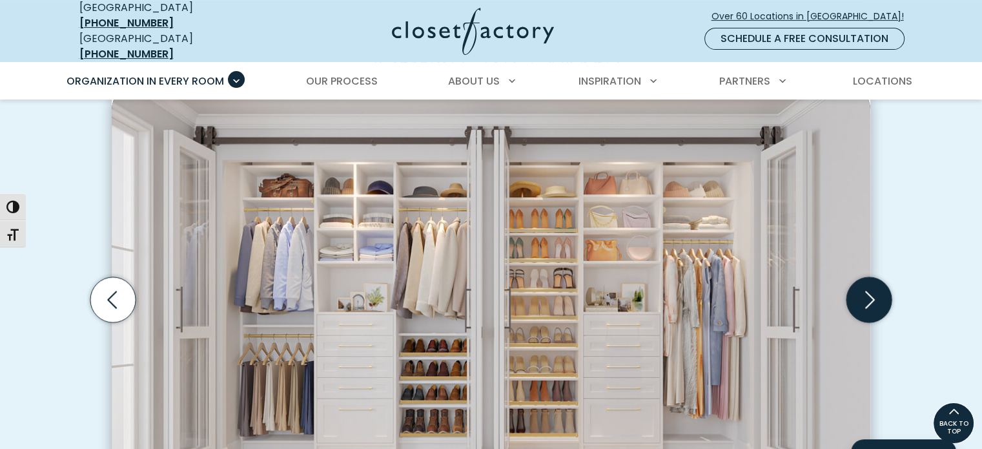
click at [864, 294] on icon "Next slide" at bounding box center [868, 299] width 45 height 45
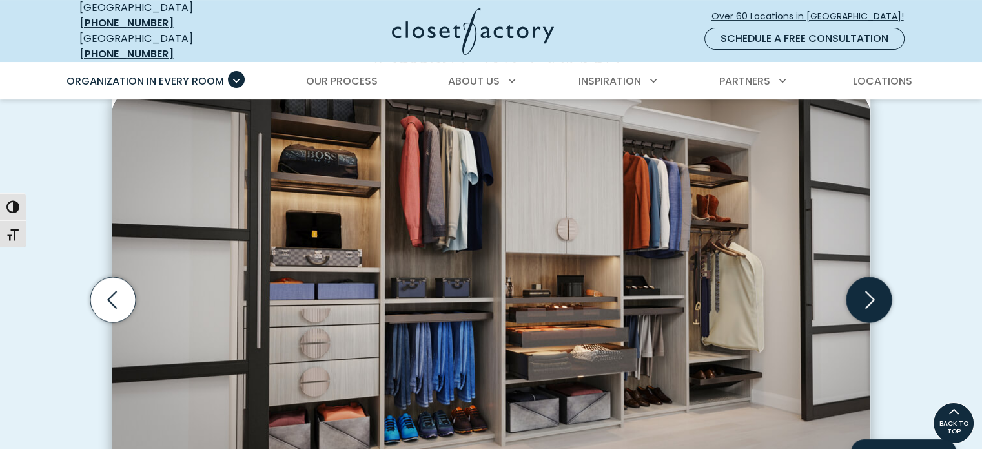
click at [864, 294] on icon "Next slide" at bounding box center [868, 299] width 45 height 45
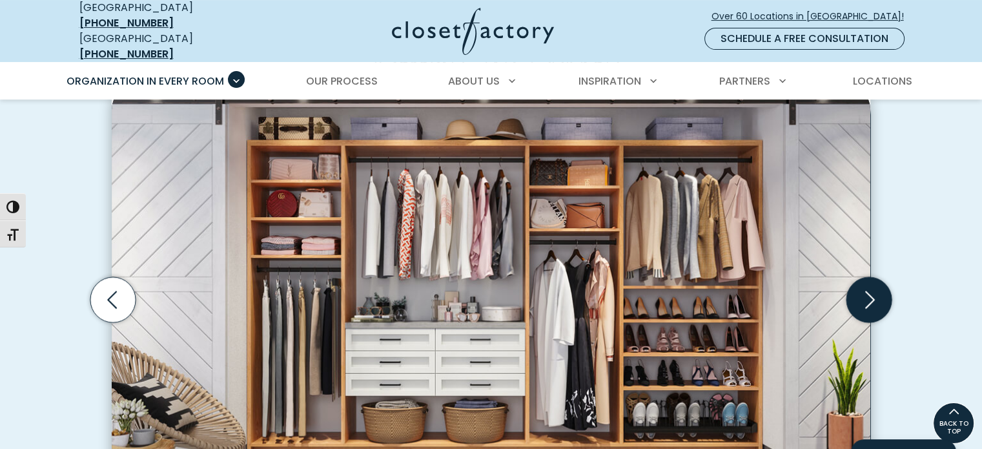
click at [864, 294] on icon "Next slide" at bounding box center [868, 299] width 45 height 45
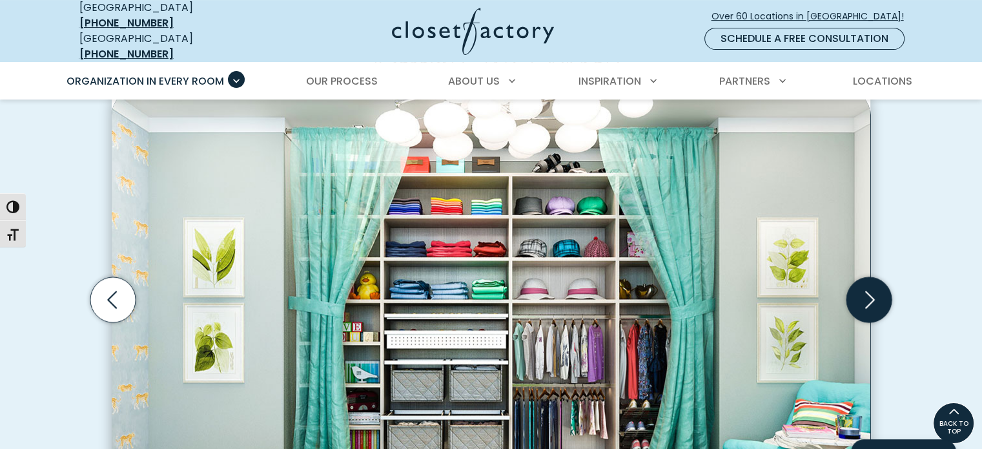
click at [864, 294] on icon "Next slide" at bounding box center [868, 299] width 45 height 45
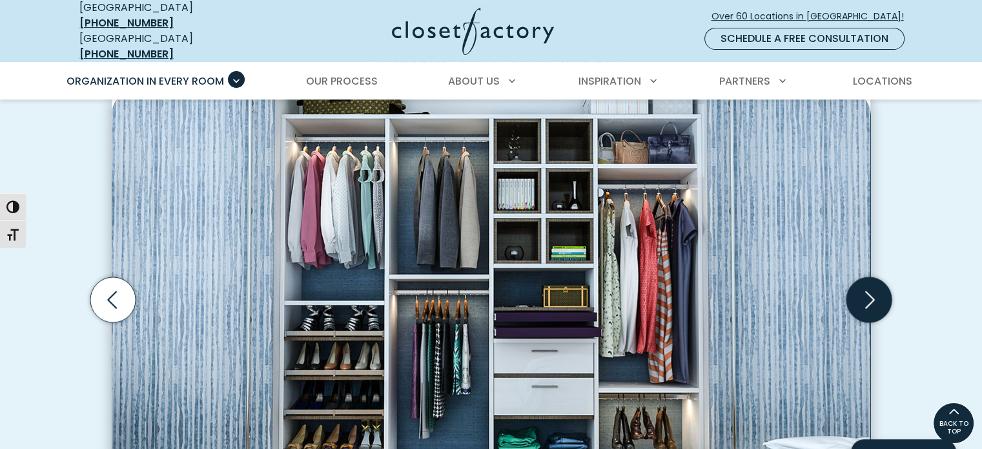
click at [864, 294] on icon "Next slide" at bounding box center [868, 299] width 45 height 45
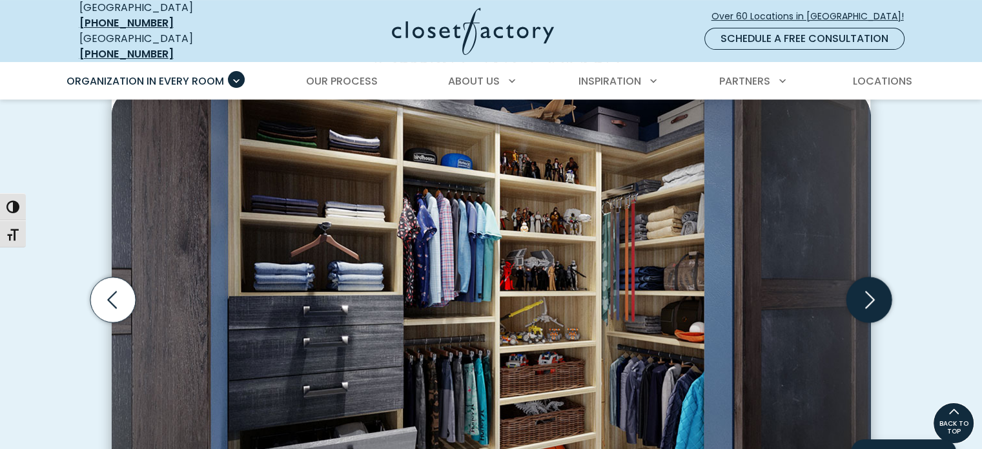
click at [864, 294] on icon "Next slide" at bounding box center [868, 299] width 45 height 45
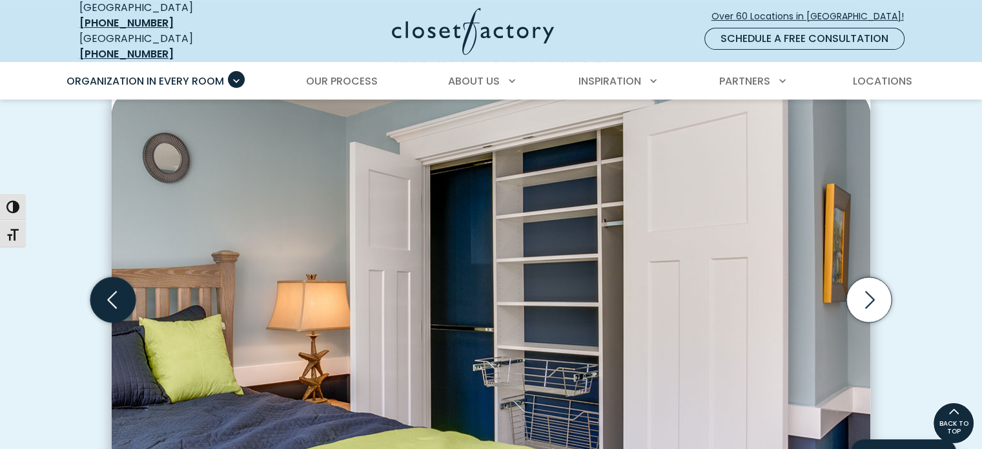
click at [115, 291] on icon "Previous slide" at bounding box center [112, 299] width 45 height 45
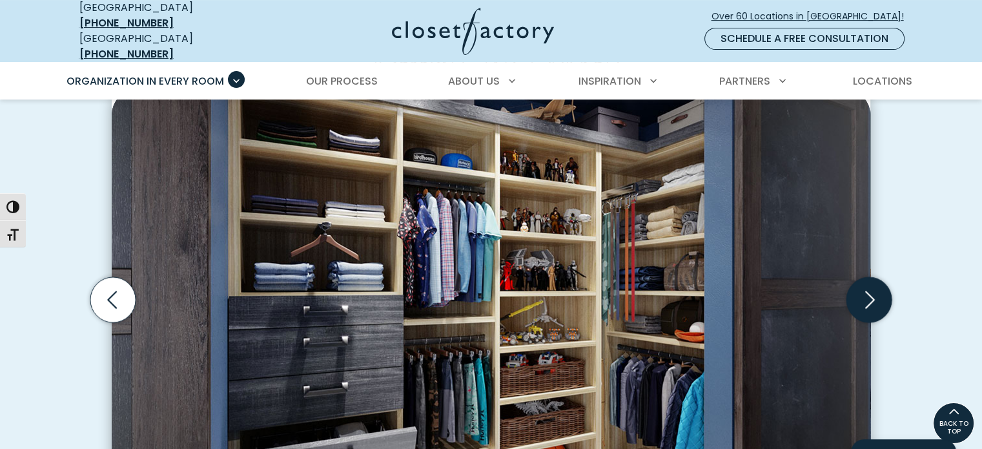
click at [869, 286] on icon "Next slide" at bounding box center [868, 299] width 45 height 45
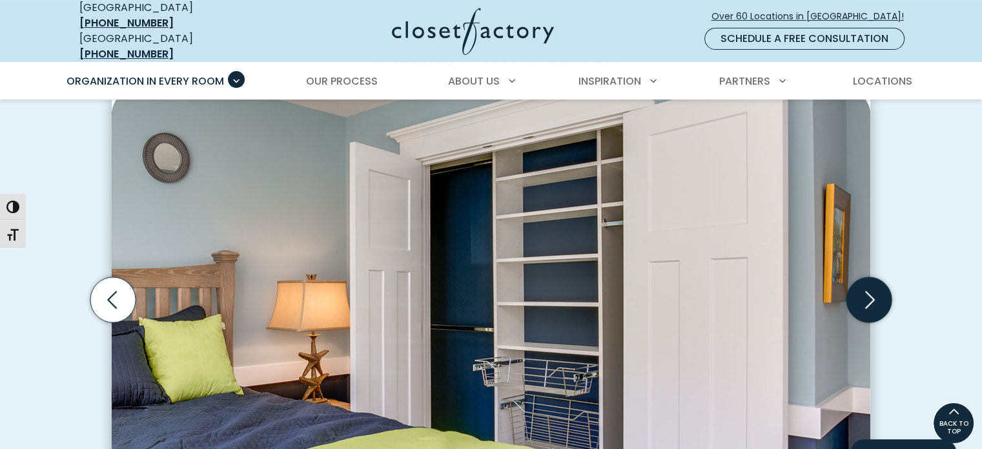
click at [869, 286] on icon "Next slide" at bounding box center [868, 299] width 45 height 45
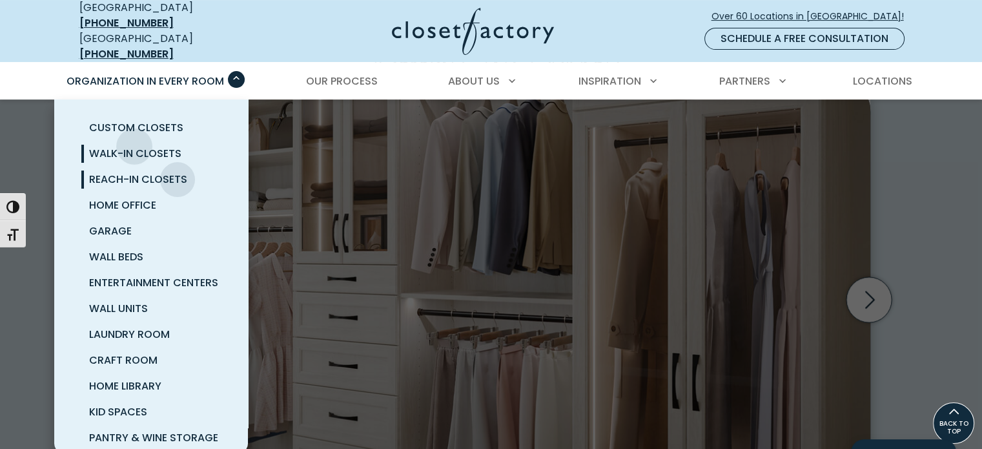
click at [134, 146] on span "Walk-In Closets" at bounding box center [135, 153] width 92 height 15
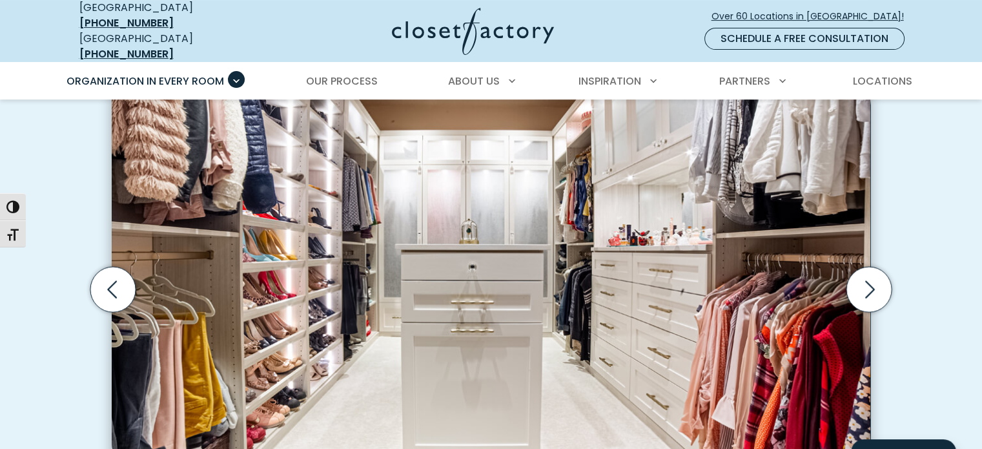
scroll to position [394, 0]
click at [869, 275] on icon "Next slide" at bounding box center [868, 289] width 45 height 45
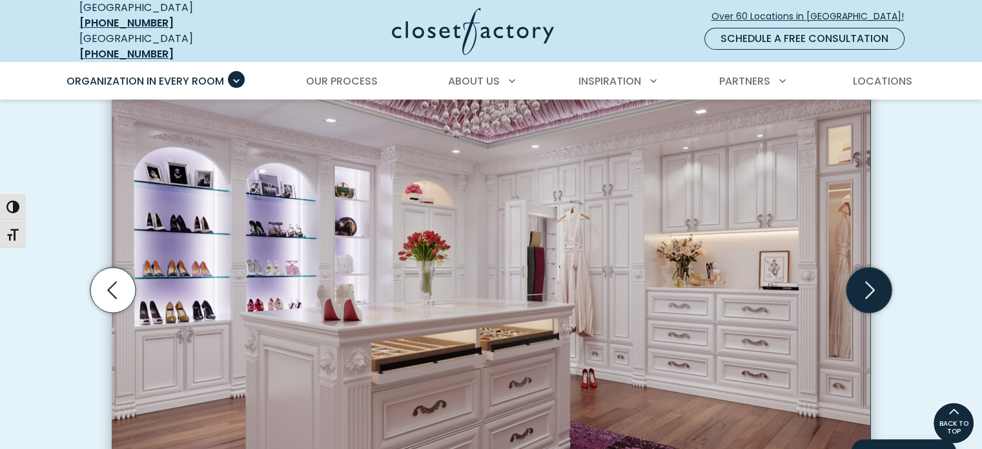
click at [869, 275] on icon "Next slide" at bounding box center [868, 289] width 45 height 45
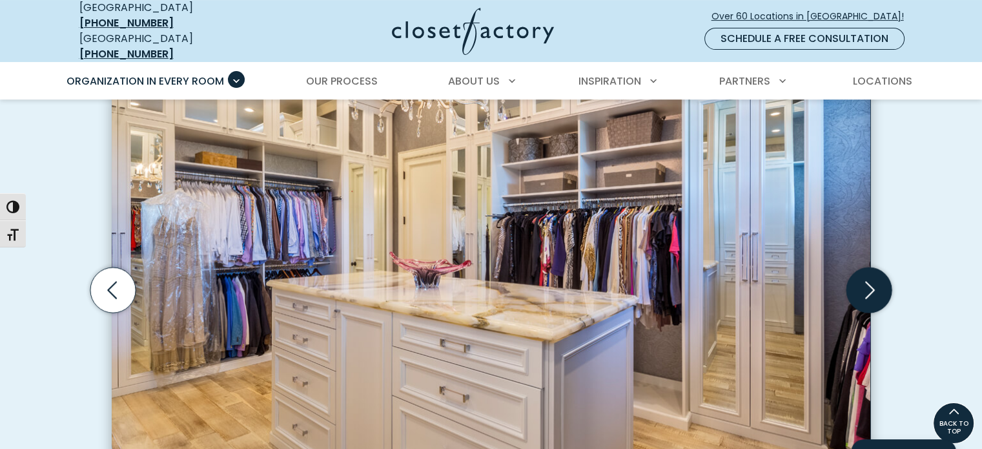
click at [869, 275] on icon "Next slide" at bounding box center [868, 289] width 45 height 45
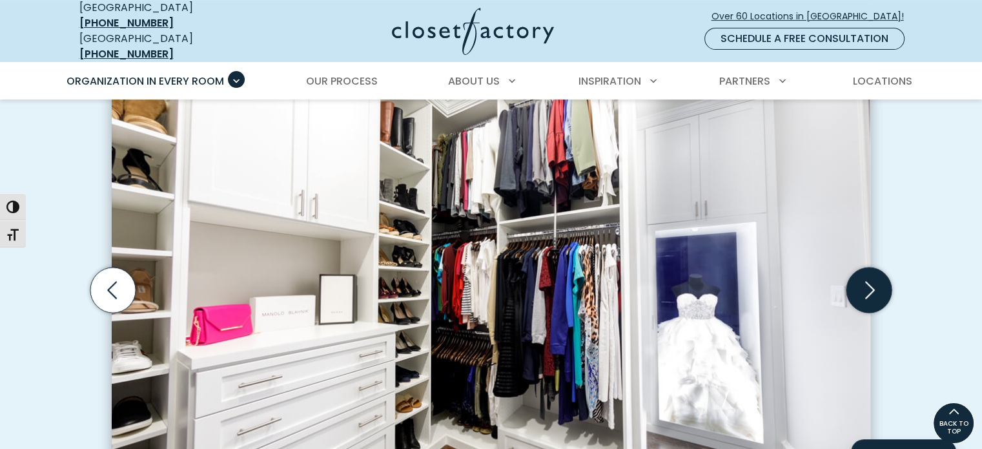
click at [869, 275] on icon "Next slide" at bounding box center [868, 289] width 45 height 45
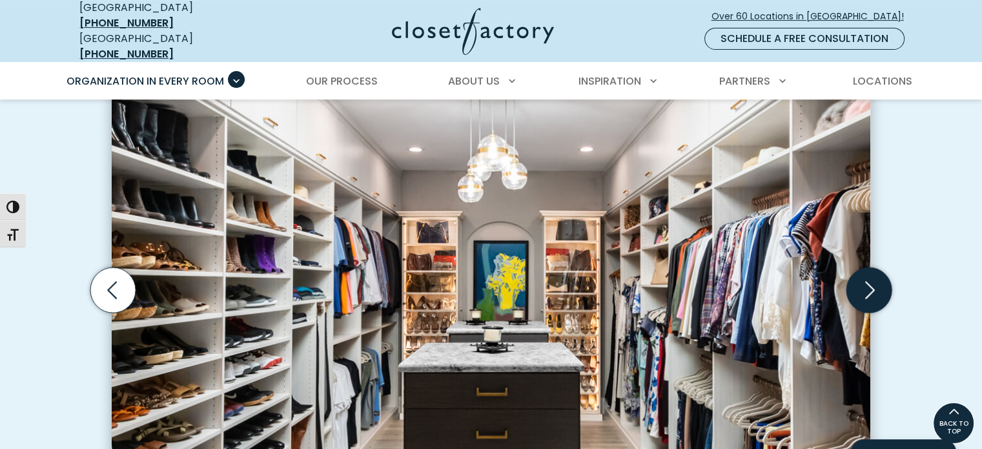
click at [869, 275] on icon "Next slide" at bounding box center [868, 289] width 45 height 45
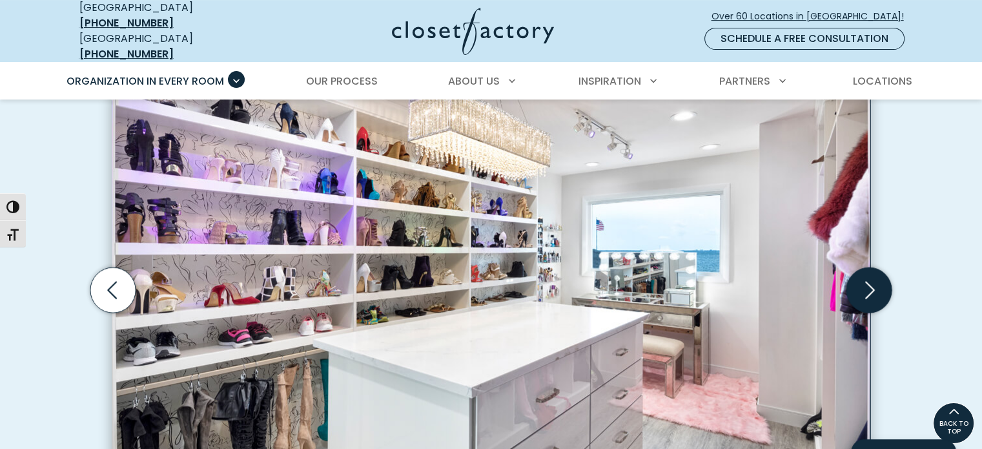
click at [869, 275] on icon "Next slide" at bounding box center [868, 289] width 45 height 45
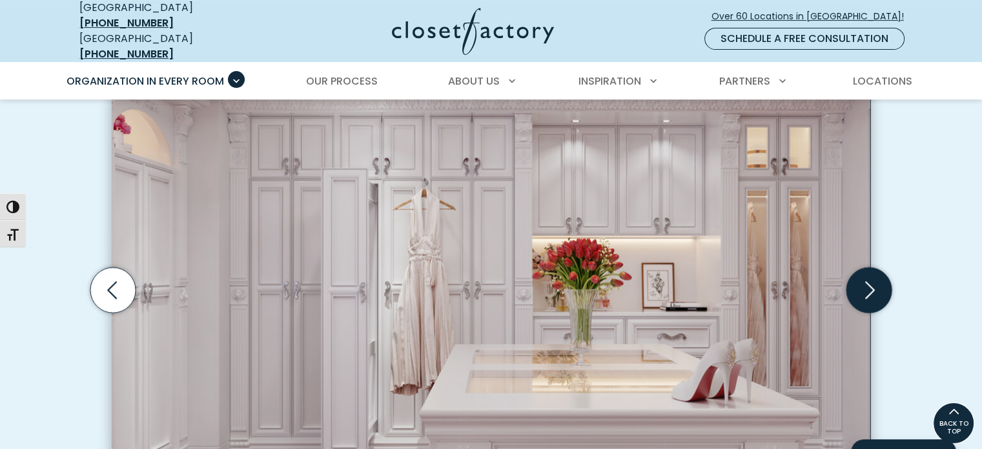
click at [869, 275] on icon "Next slide" at bounding box center [868, 289] width 45 height 45
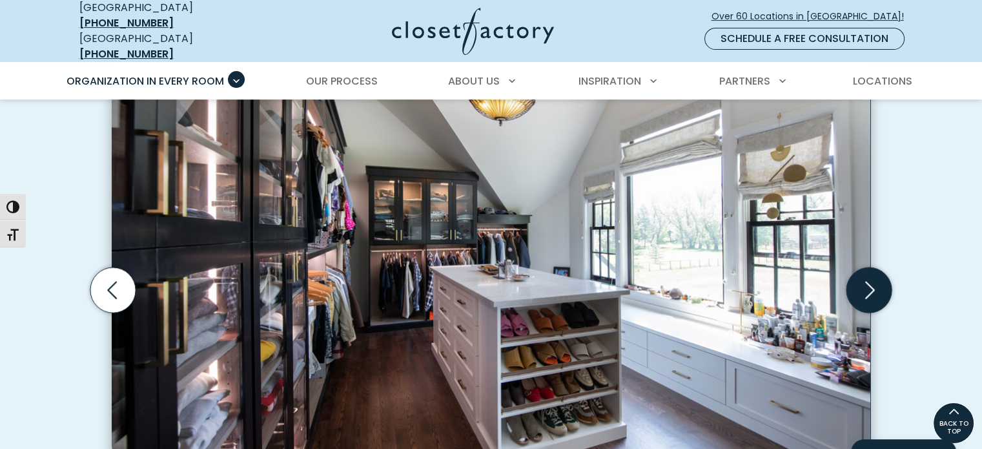
click at [869, 275] on icon "Next slide" at bounding box center [868, 289] width 45 height 45
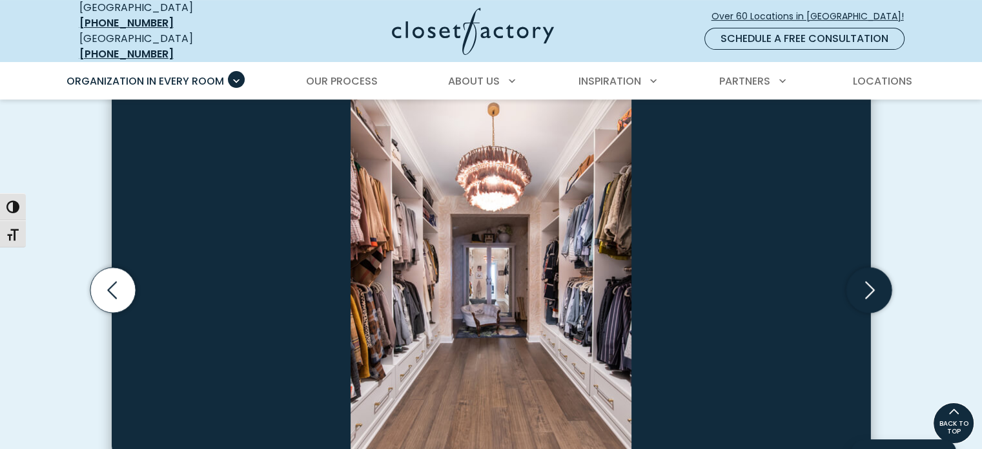
click at [869, 275] on icon "Next slide" at bounding box center [868, 289] width 45 height 45
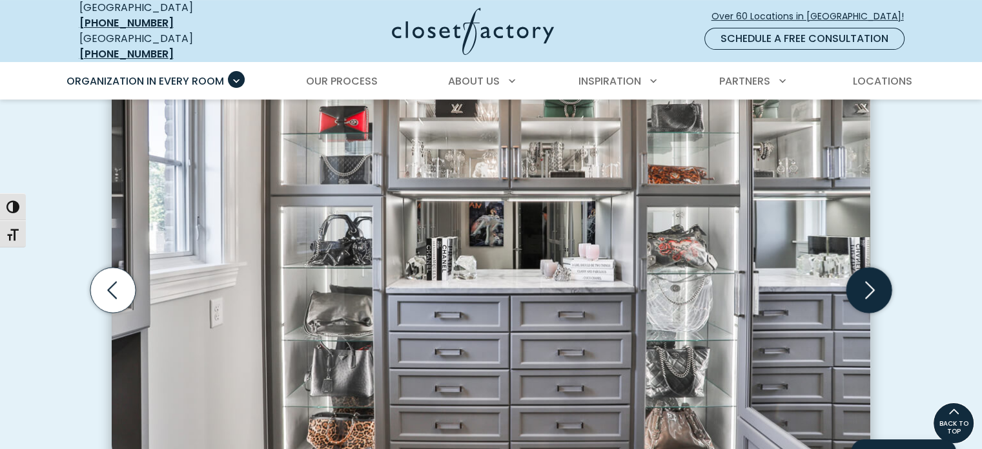
click at [869, 275] on icon "Next slide" at bounding box center [868, 289] width 45 height 45
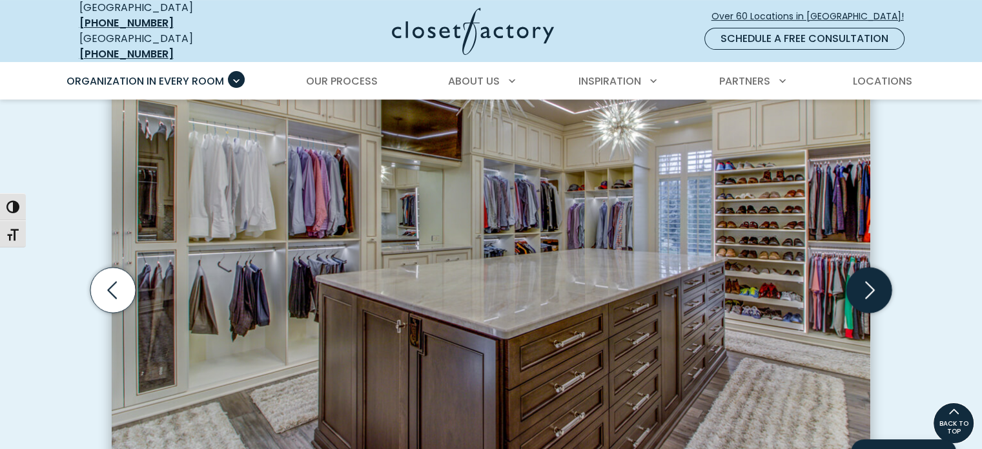
click at [869, 275] on icon "Next slide" at bounding box center [868, 289] width 45 height 45
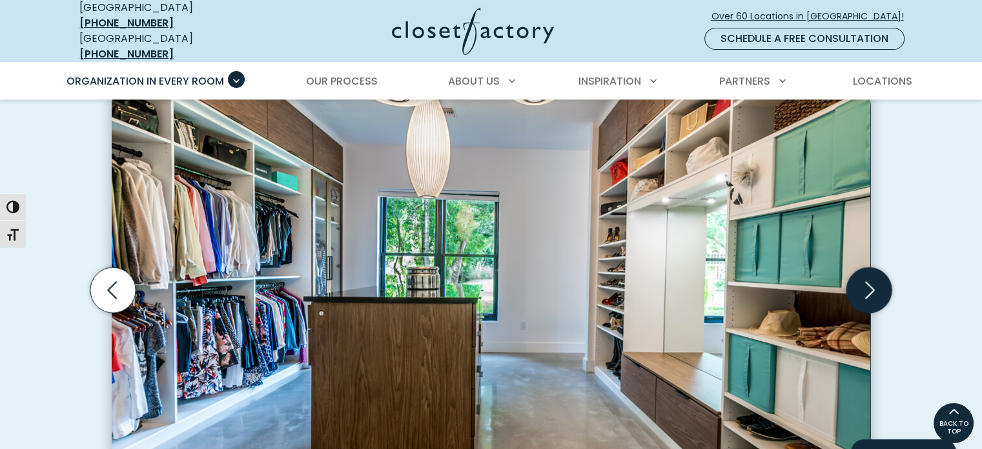
click at [869, 275] on icon "Next slide" at bounding box center [868, 289] width 45 height 45
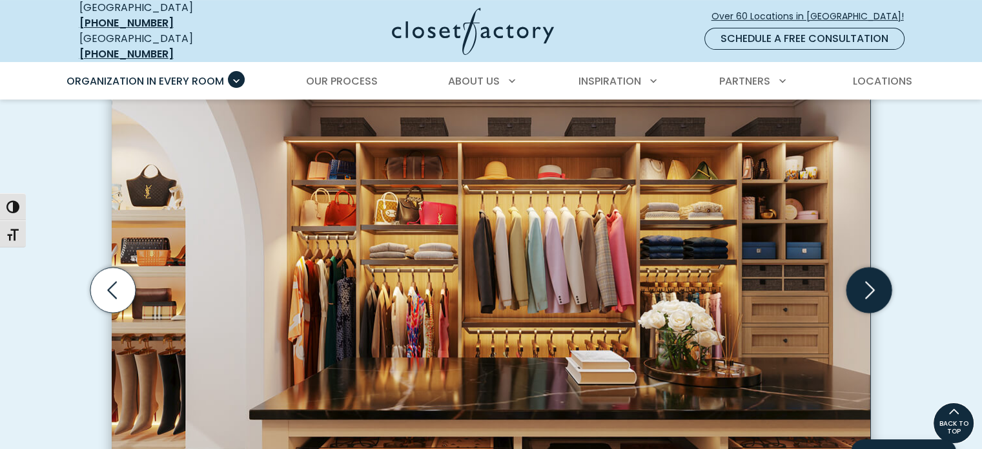
click at [869, 275] on icon "Next slide" at bounding box center [868, 289] width 45 height 45
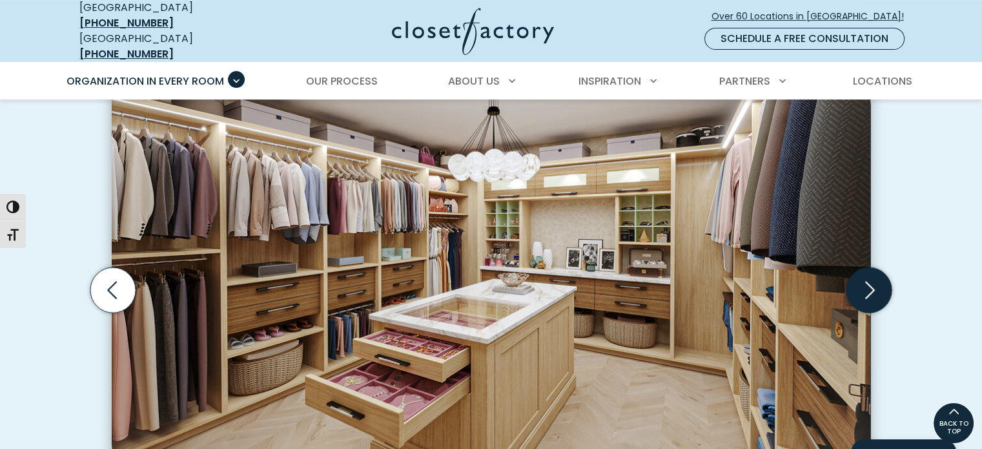
click at [869, 275] on icon "Next slide" at bounding box center [868, 289] width 45 height 45
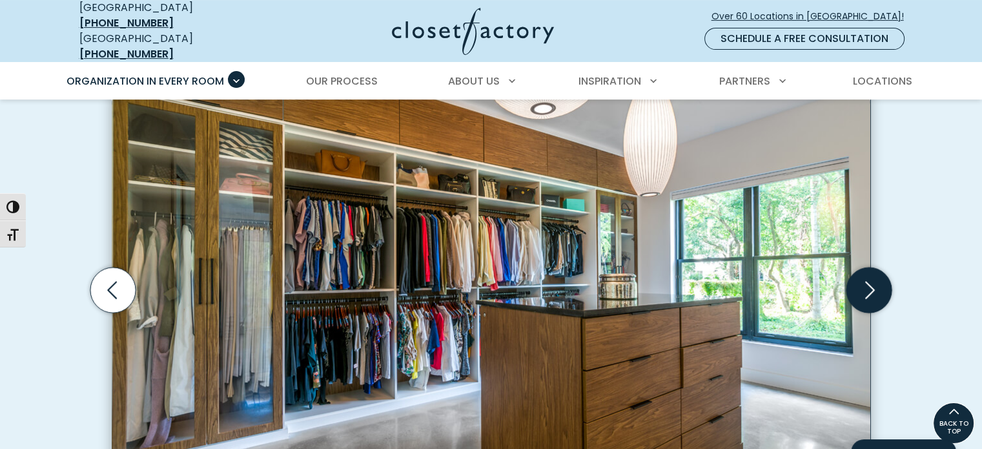
click at [869, 275] on icon "Next slide" at bounding box center [868, 289] width 45 height 45
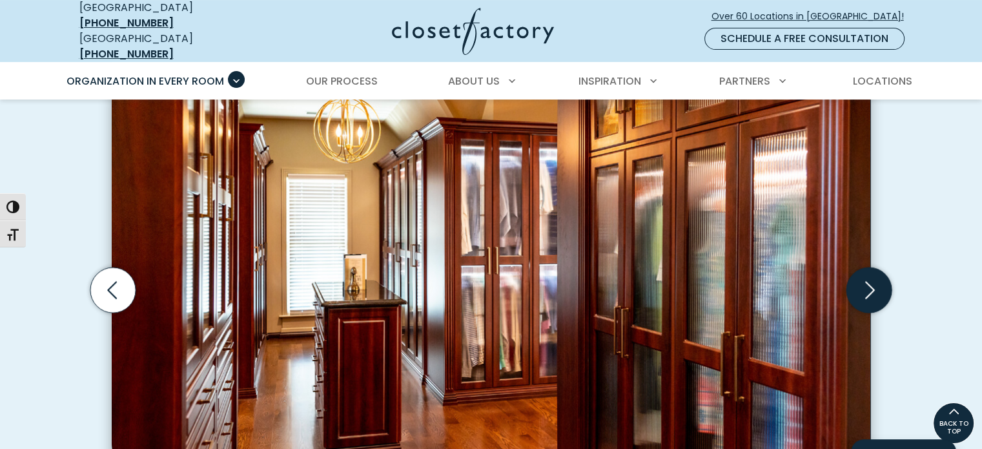
click at [869, 275] on icon "Next slide" at bounding box center [868, 289] width 45 height 45
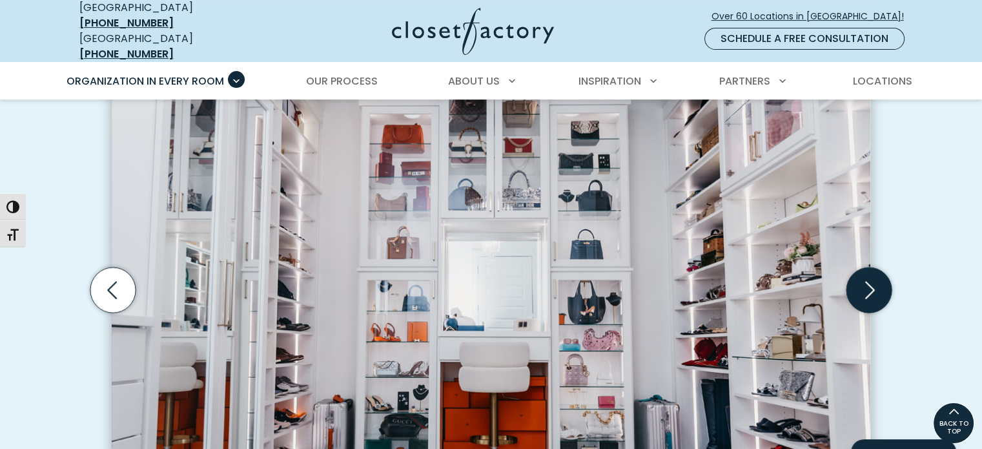
click at [869, 275] on icon "Next slide" at bounding box center [868, 289] width 45 height 45
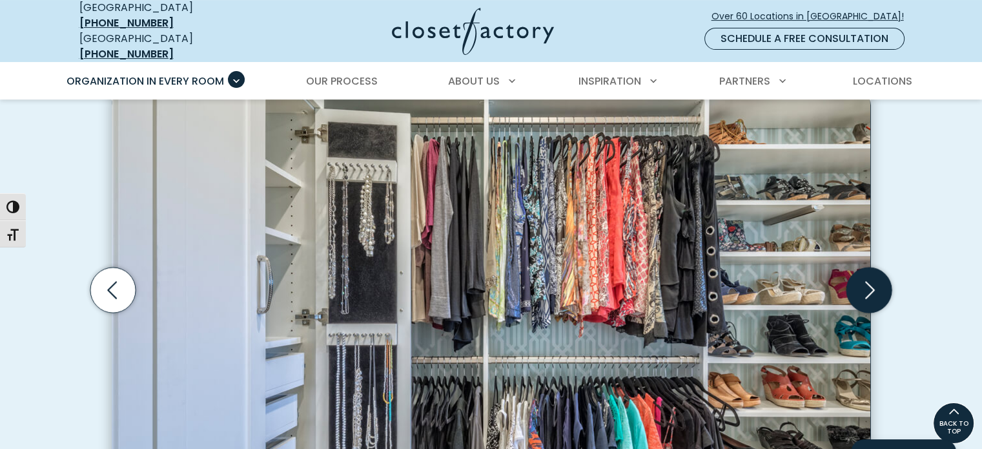
click at [869, 275] on icon "Next slide" at bounding box center [868, 289] width 45 height 45
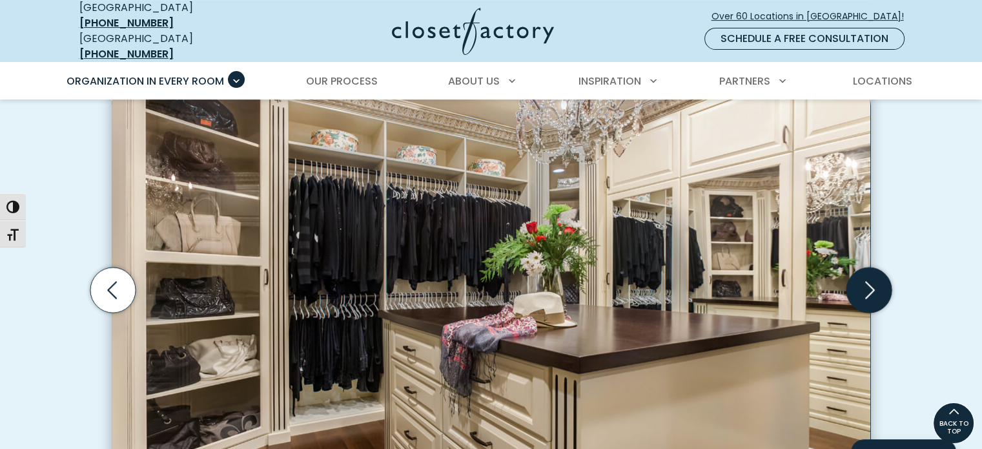
click at [869, 275] on icon "Next slide" at bounding box center [868, 289] width 45 height 45
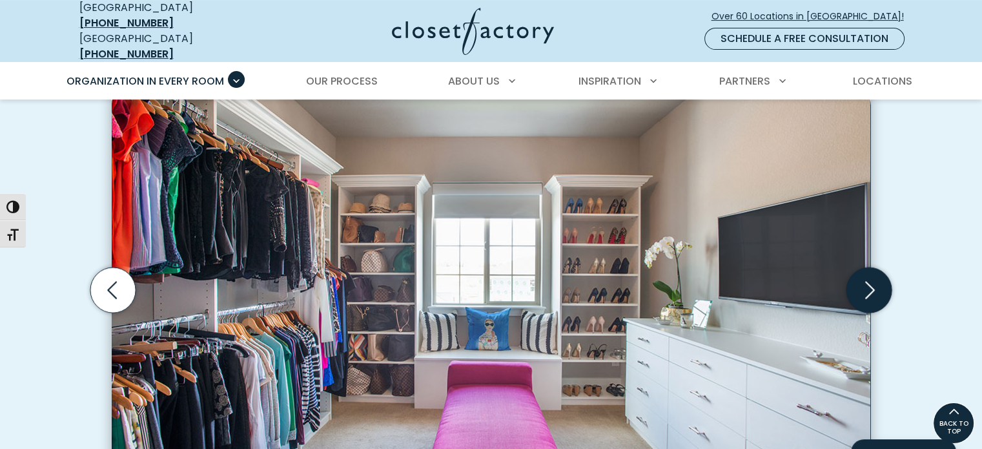
click at [869, 275] on icon "Next slide" at bounding box center [868, 289] width 45 height 45
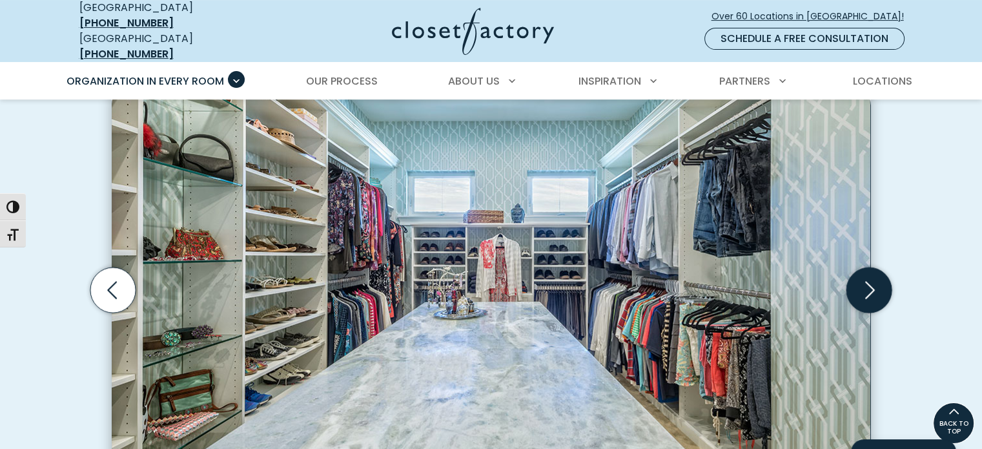
click at [869, 275] on icon "Next slide" at bounding box center [868, 289] width 45 height 45
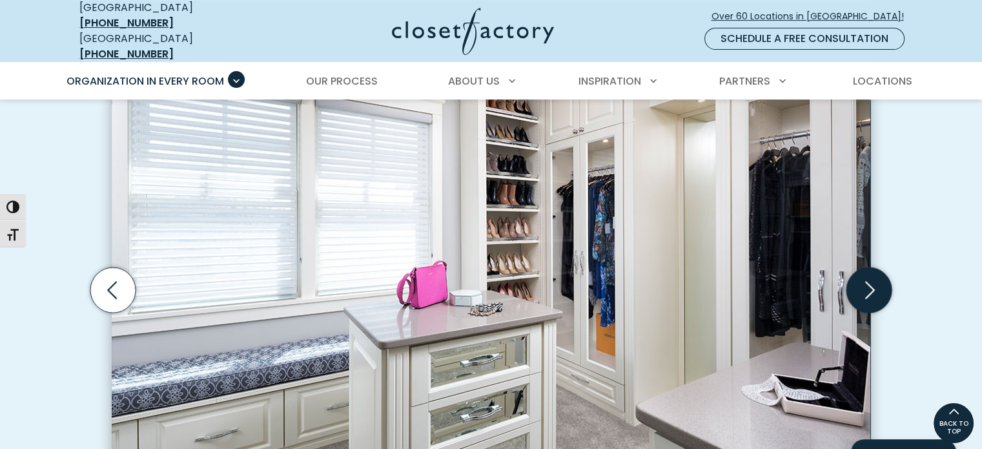
click at [869, 275] on icon "Next slide" at bounding box center [868, 289] width 45 height 45
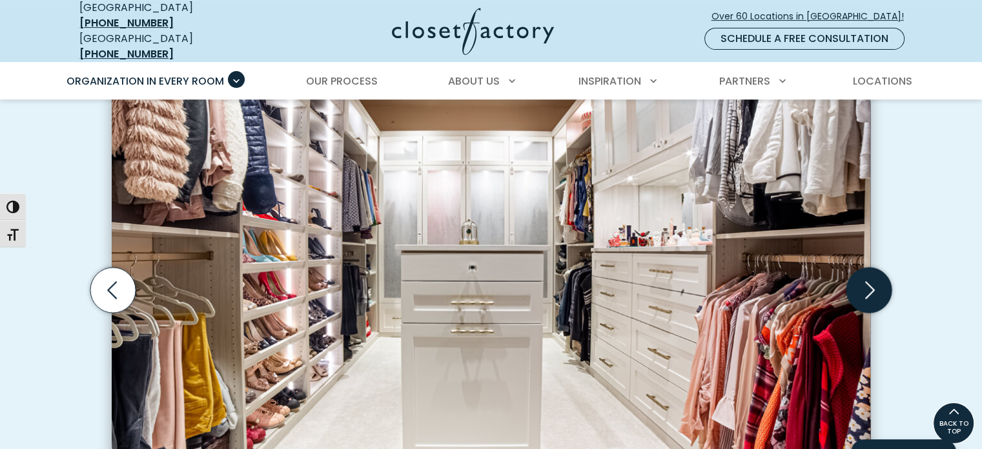
click at [869, 275] on icon "Next slide" at bounding box center [868, 289] width 45 height 45
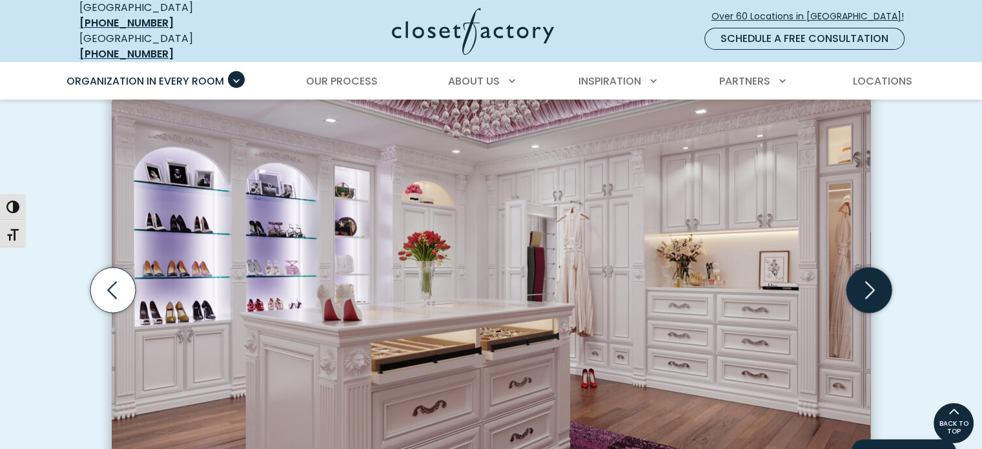
click at [869, 275] on icon "Next slide" at bounding box center [868, 289] width 45 height 45
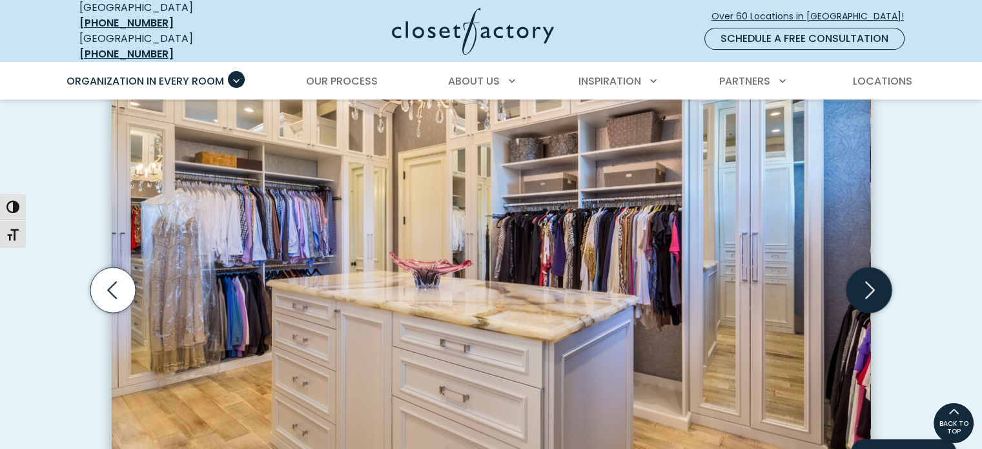
click at [869, 275] on icon "Next slide" at bounding box center [868, 289] width 45 height 45
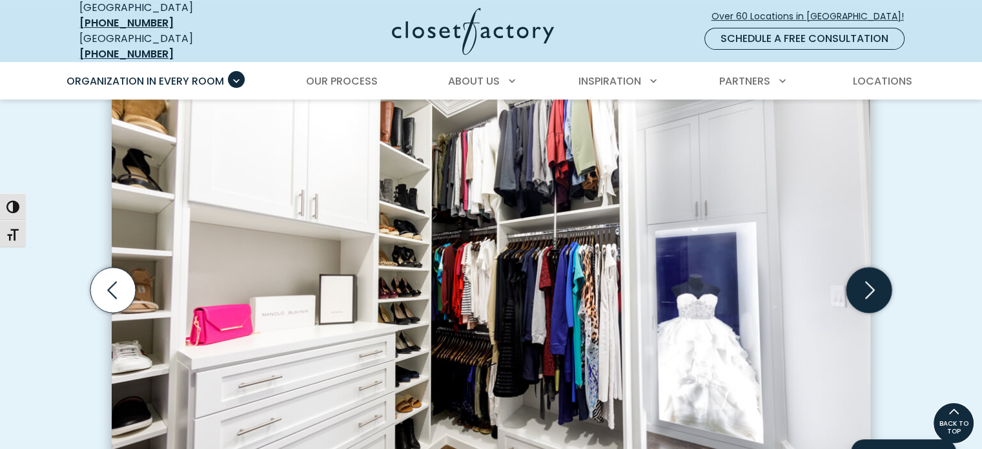
click at [869, 275] on icon "Next slide" at bounding box center [868, 289] width 45 height 45
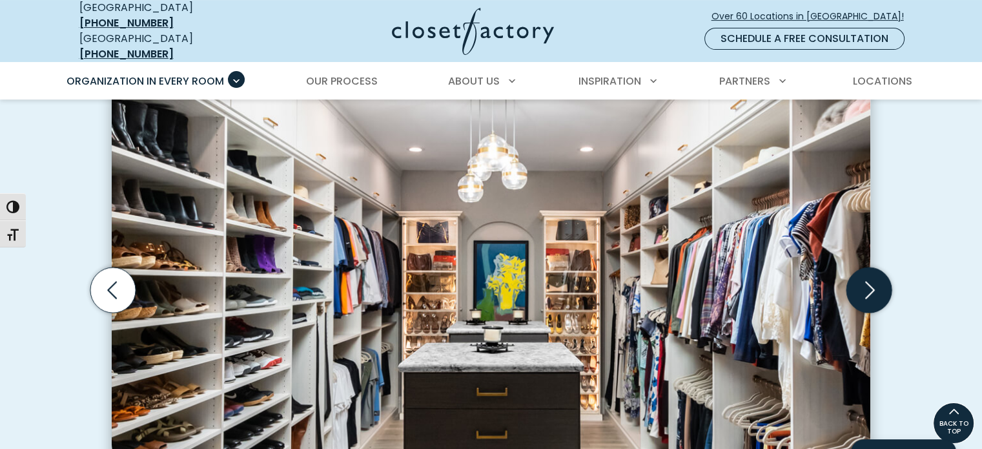
click at [869, 275] on icon "Next slide" at bounding box center [868, 289] width 45 height 45
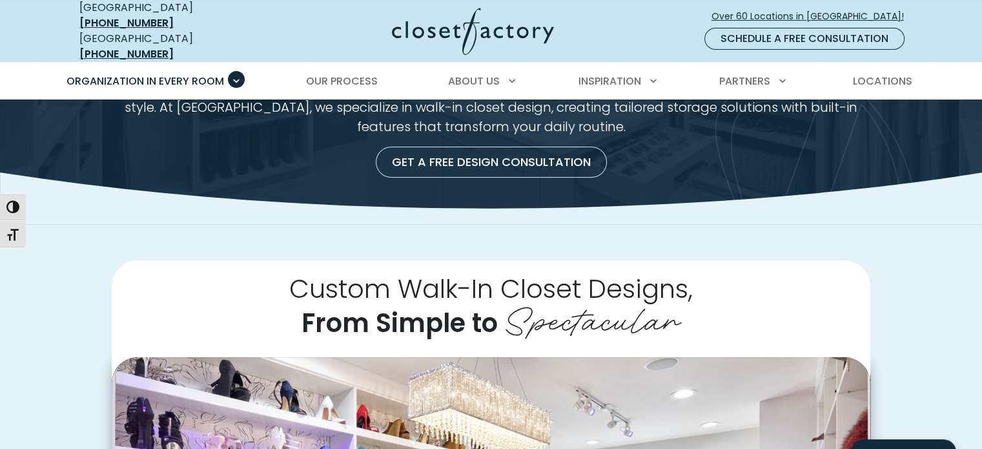
scroll to position [116, 0]
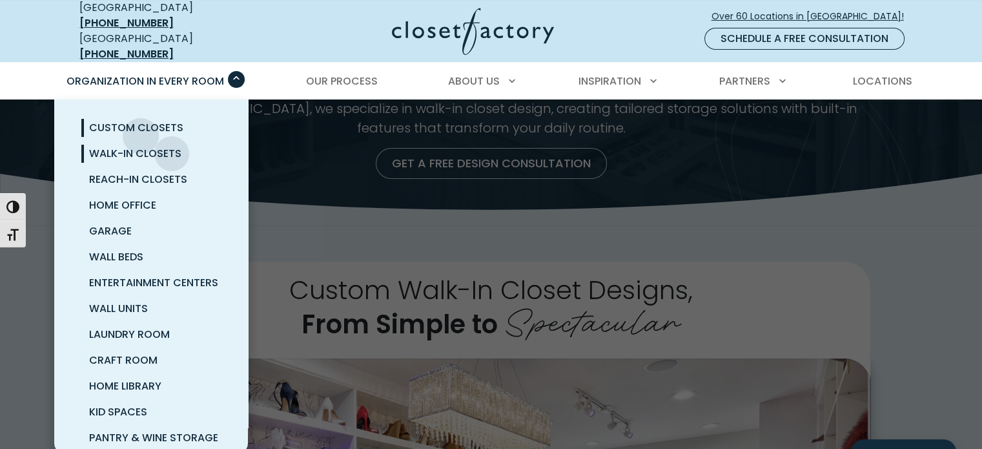
click at [141, 126] on link "Custom Closets" at bounding box center [167, 128] width 194 height 26
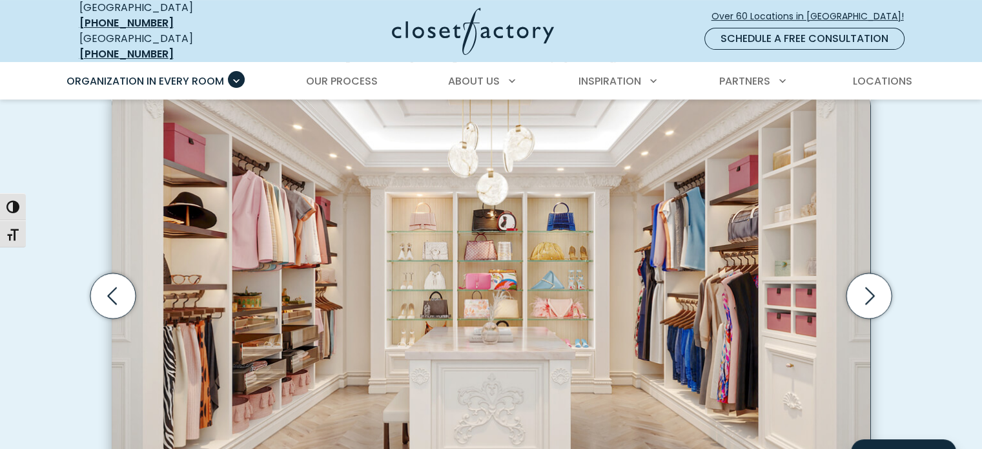
scroll to position [408, 0]
click at [866, 289] on icon "Next slide" at bounding box center [868, 294] width 45 height 45
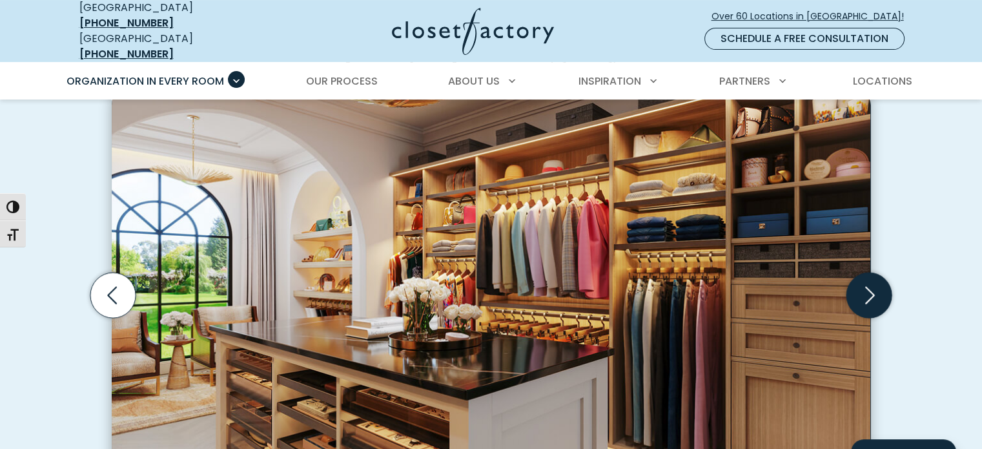
click at [866, 289] on icon "Next slide" at bounding box center [868, 294] width 45 height 45
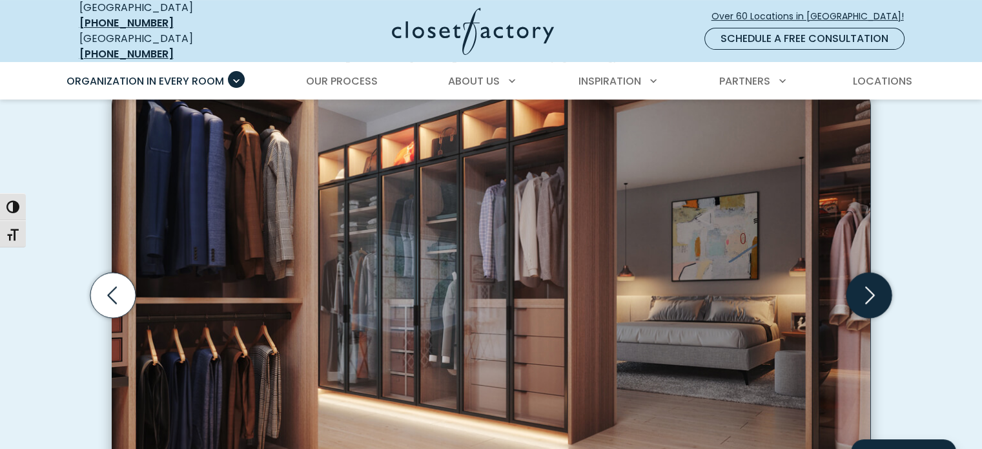
click at [866, 289] on icon "Next slide" at bounding box center [868, 294] width 45 height 45
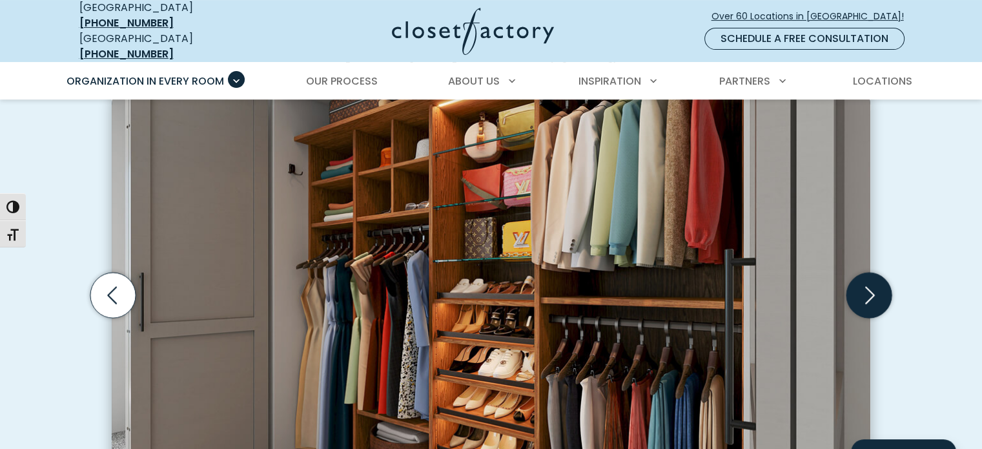
click at [866, 289] on icon "Next slide" at bounding box center [868, 294] width 45 height 45
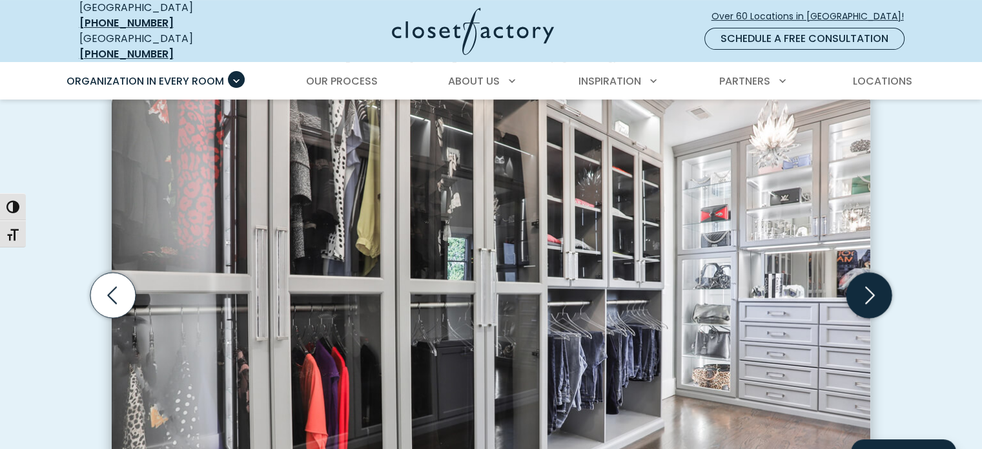
click at [866, 289] on icon "Next slide" at bounding box center [868, 294] width 45 height 45
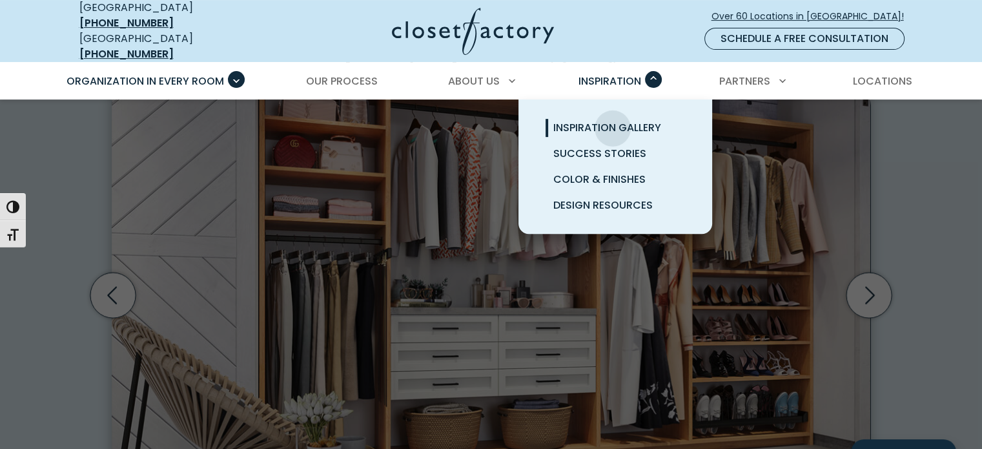
click at [612, 120] on span "Inspiration Gallery" at bounding box center [607, 127] width 108 height 15
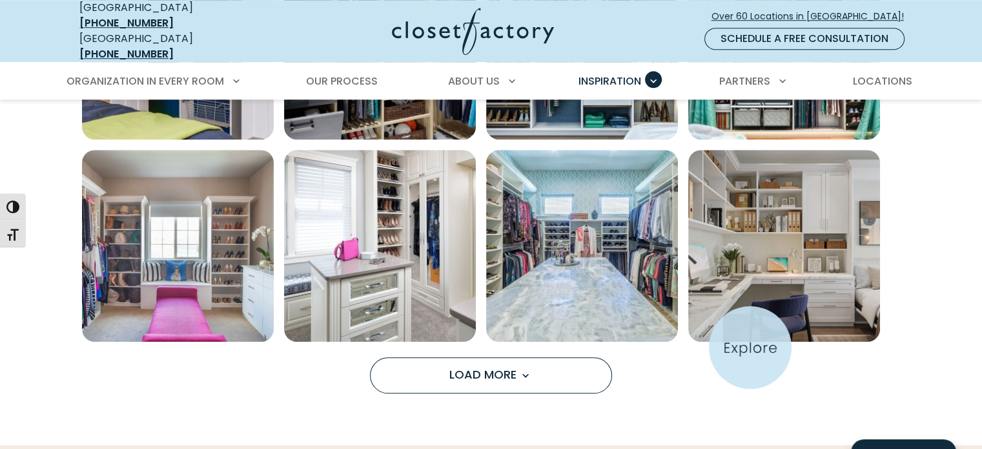
scroll to position [1009, 0]
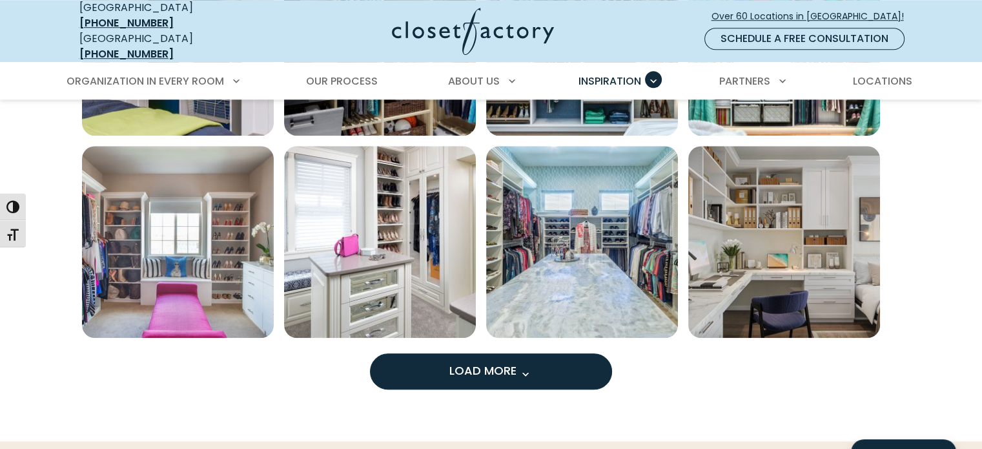
click at [418, 359] on button "Load More" at bounding box center [491, 371] width 242 height 36
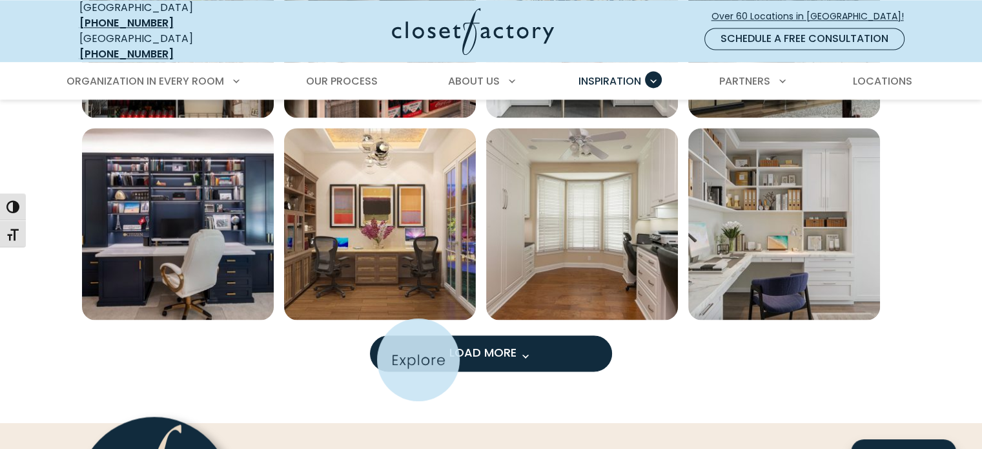
scroll to position [1837, 0]
